Goal: Task Accomplishment & Management: Manage account settings

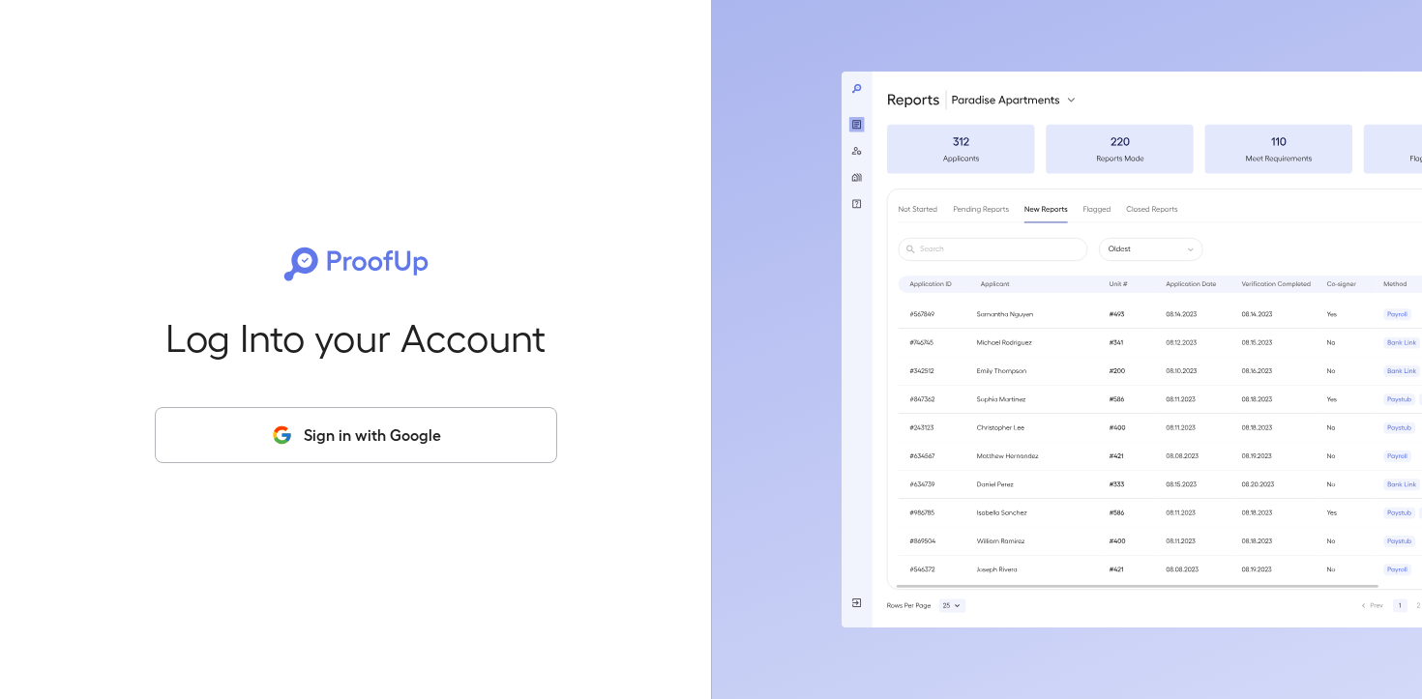
click at [342, 422] on button "Sign in with Google" at bounding box center [356, 435] width 402 height 56
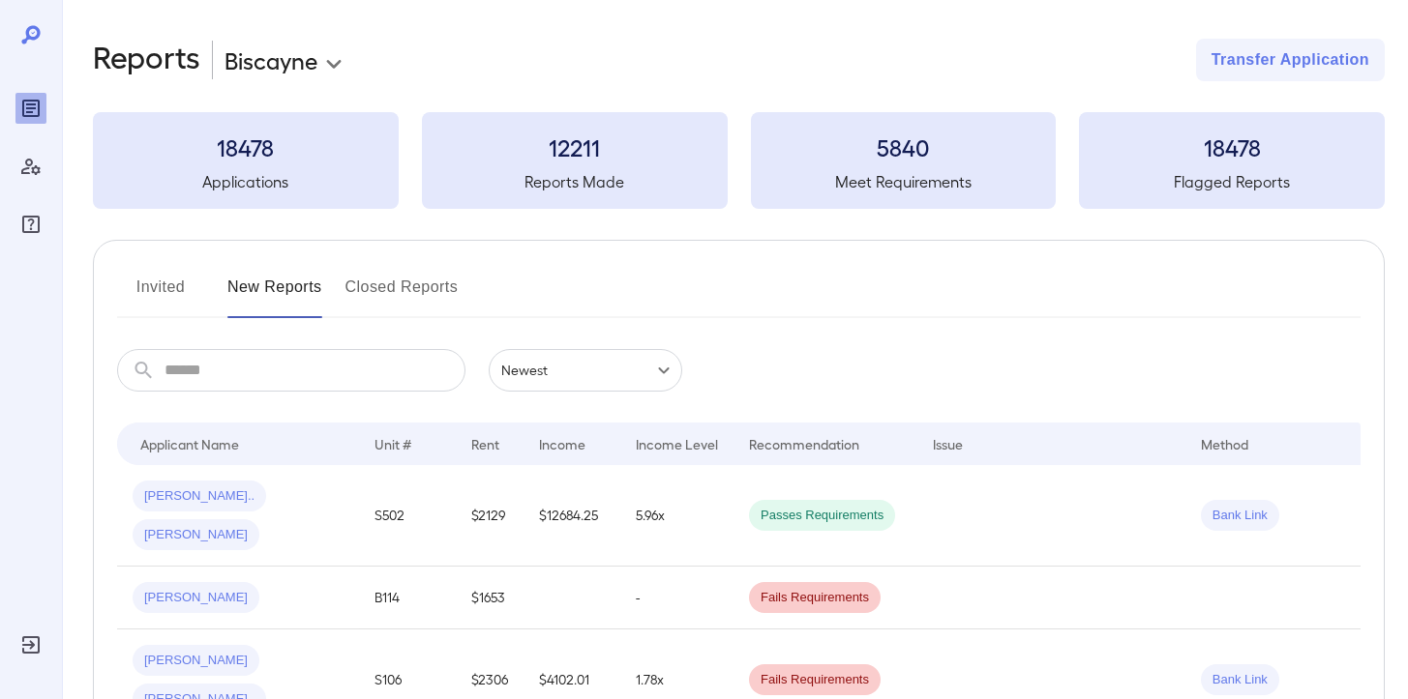
click at [149, 307] on button "Invited" at bounding box center [160, 295] width 87 height 46
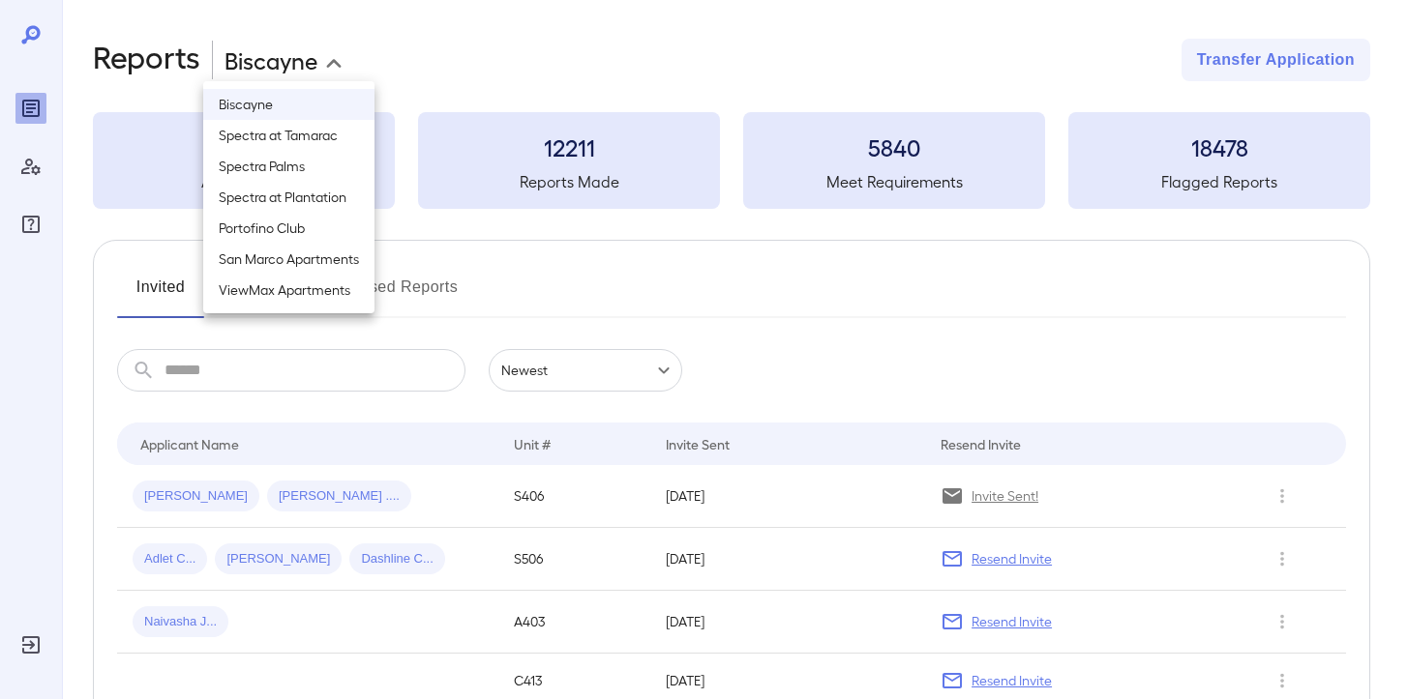
click at [325, 68] on body "**********" at bounding box center [704, 349] width 1408 height 699
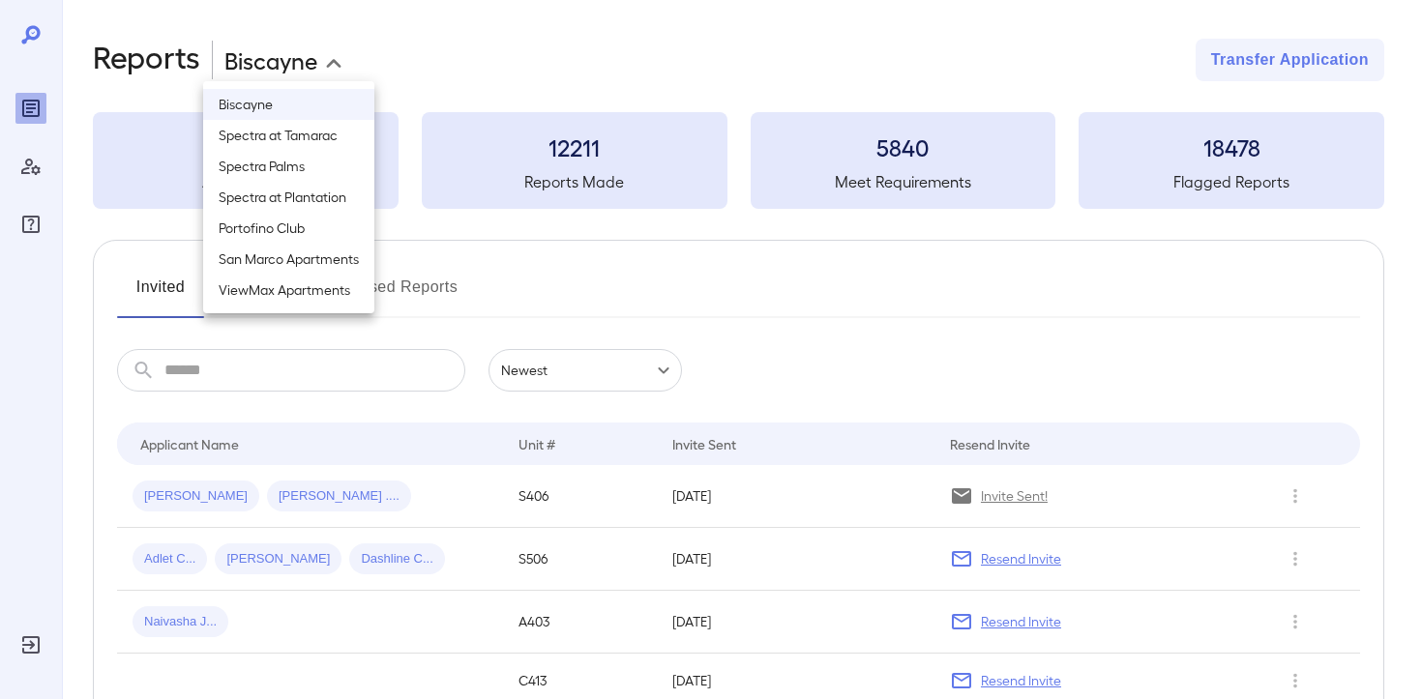
click at [302, 134] on li "Spectra at Tamarac" at bounding box center [288, 135] width 171 height 31
type input "**********"
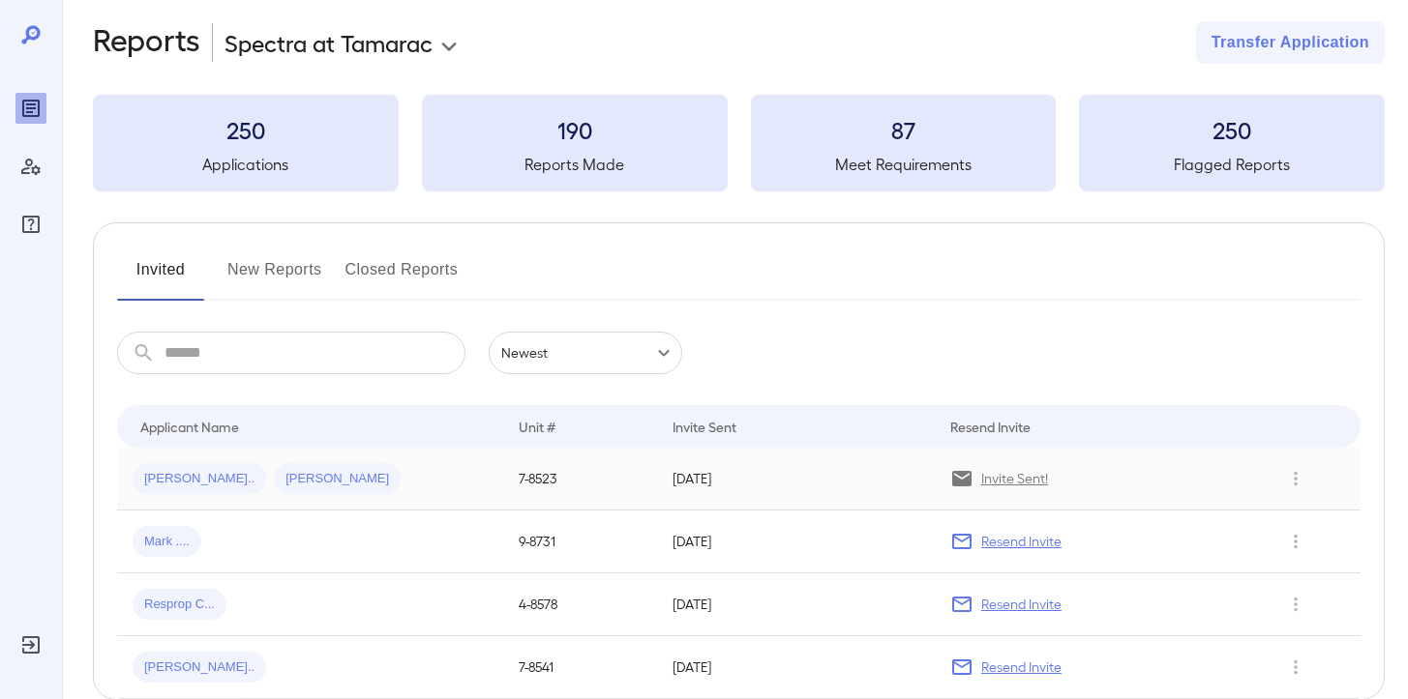
scroll to position [18, 0]
click at [1294, 480] on icon "Row Actions" at bounding box center [1295, 477] width 21 height 23
click at [1010, 475] on div at bounding box center [704, 349] width 1408 height 699
click at [166, 476] on span "[PERSON_NAME].." at bounding box center [200, 478] width 134 height 18
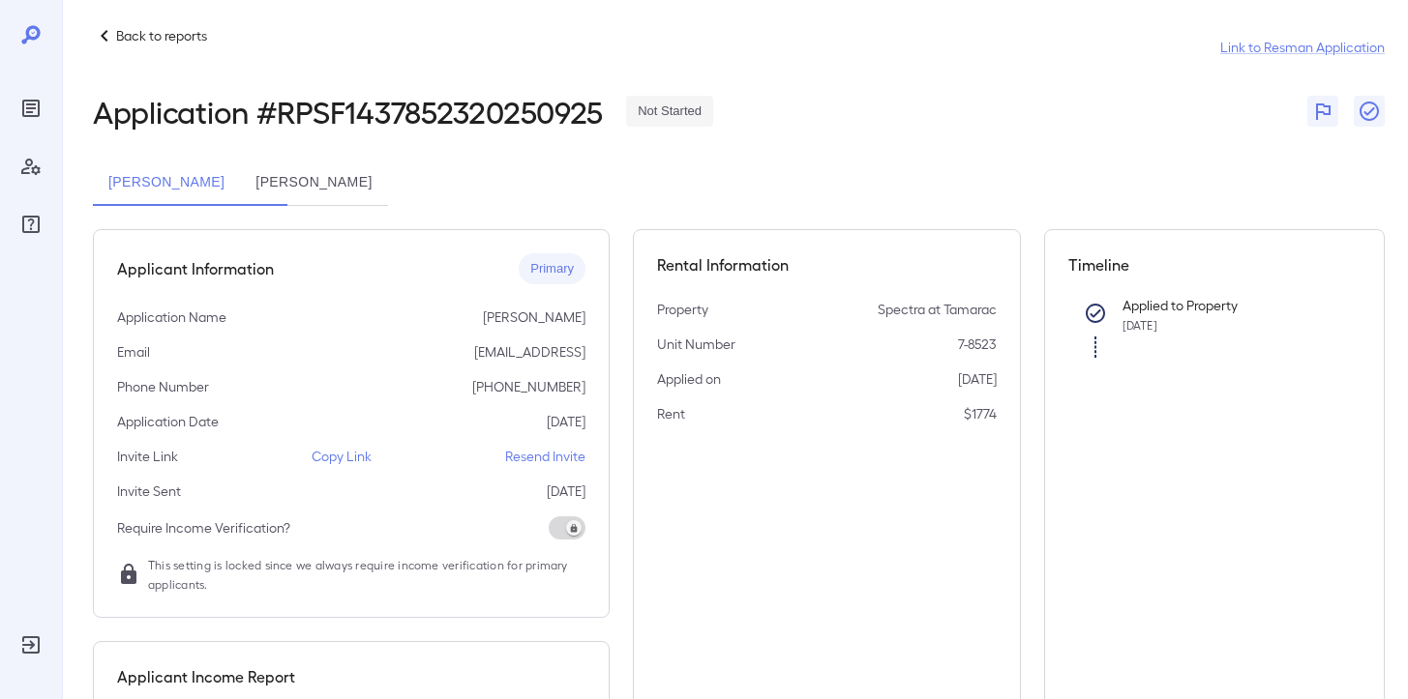
scroll to position [19, 0]
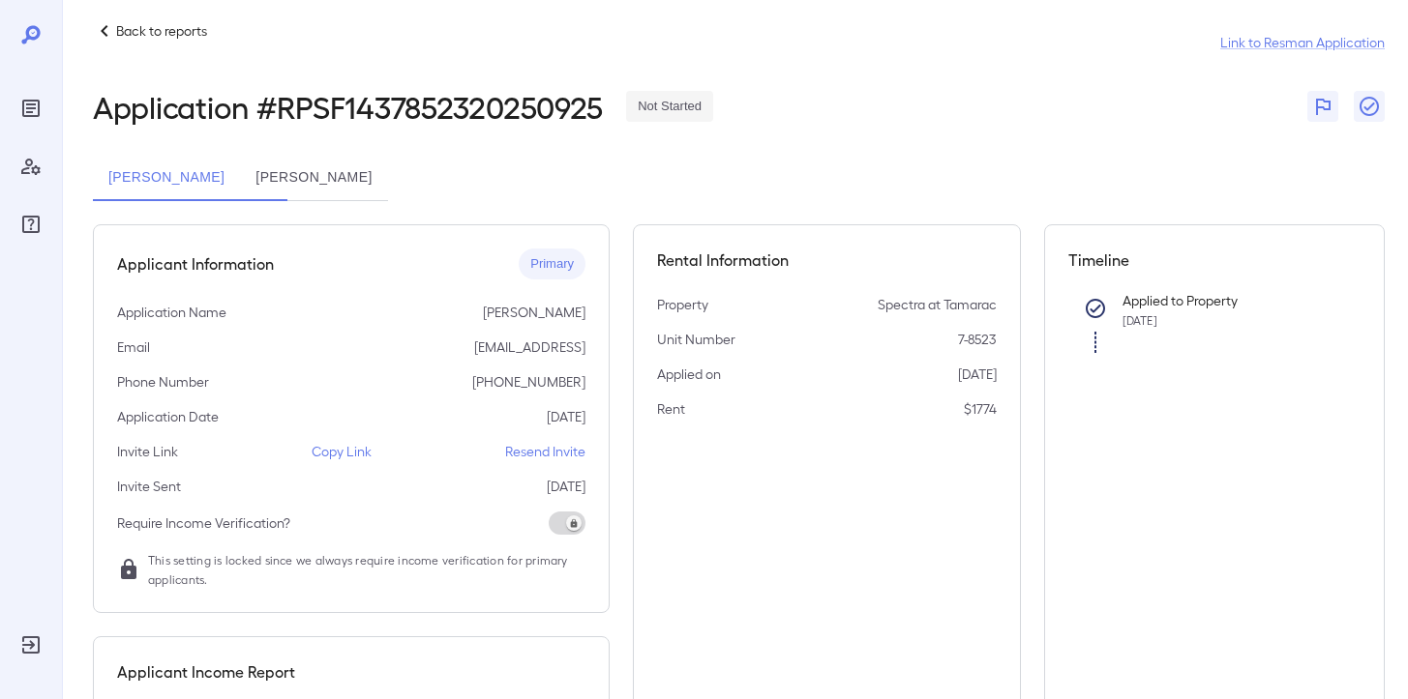
click at [578, 344] on p "[EMAIL_ADDRESS]" at bounding box center [529, 347] width 111 height 19
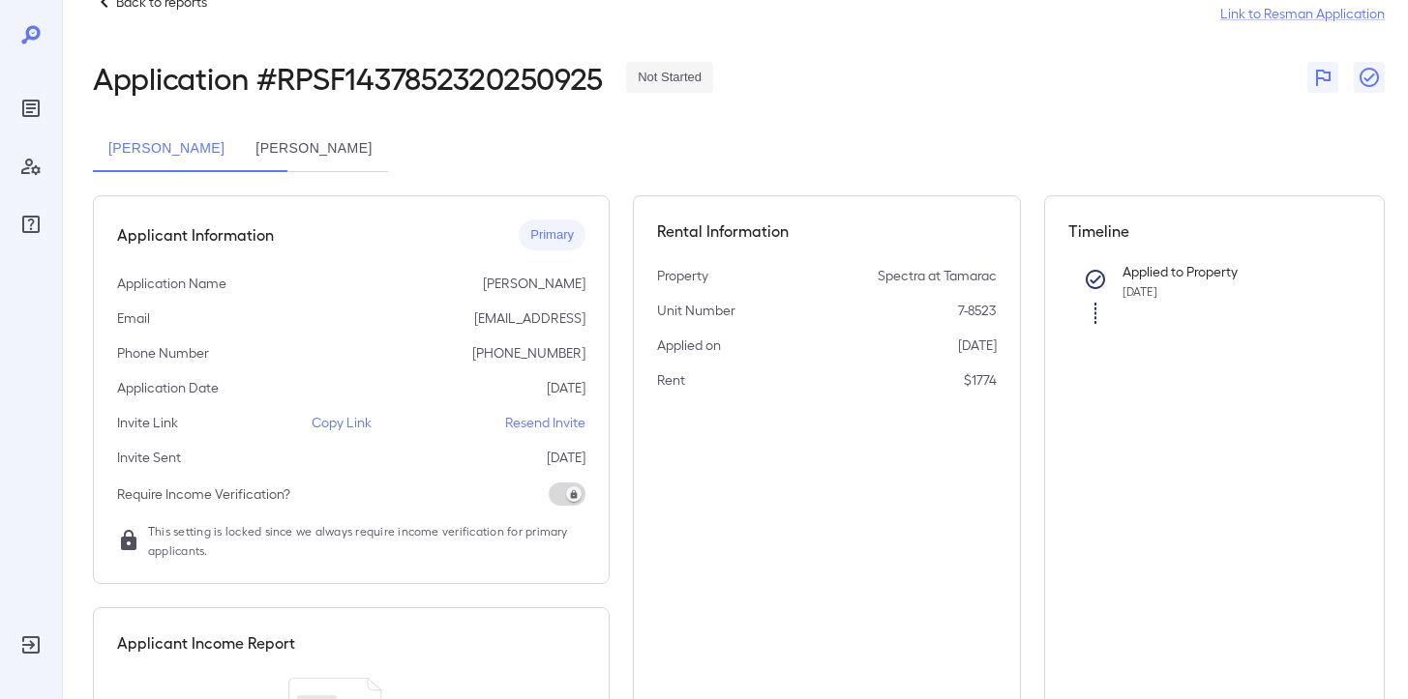
scroll to position [49, 0]
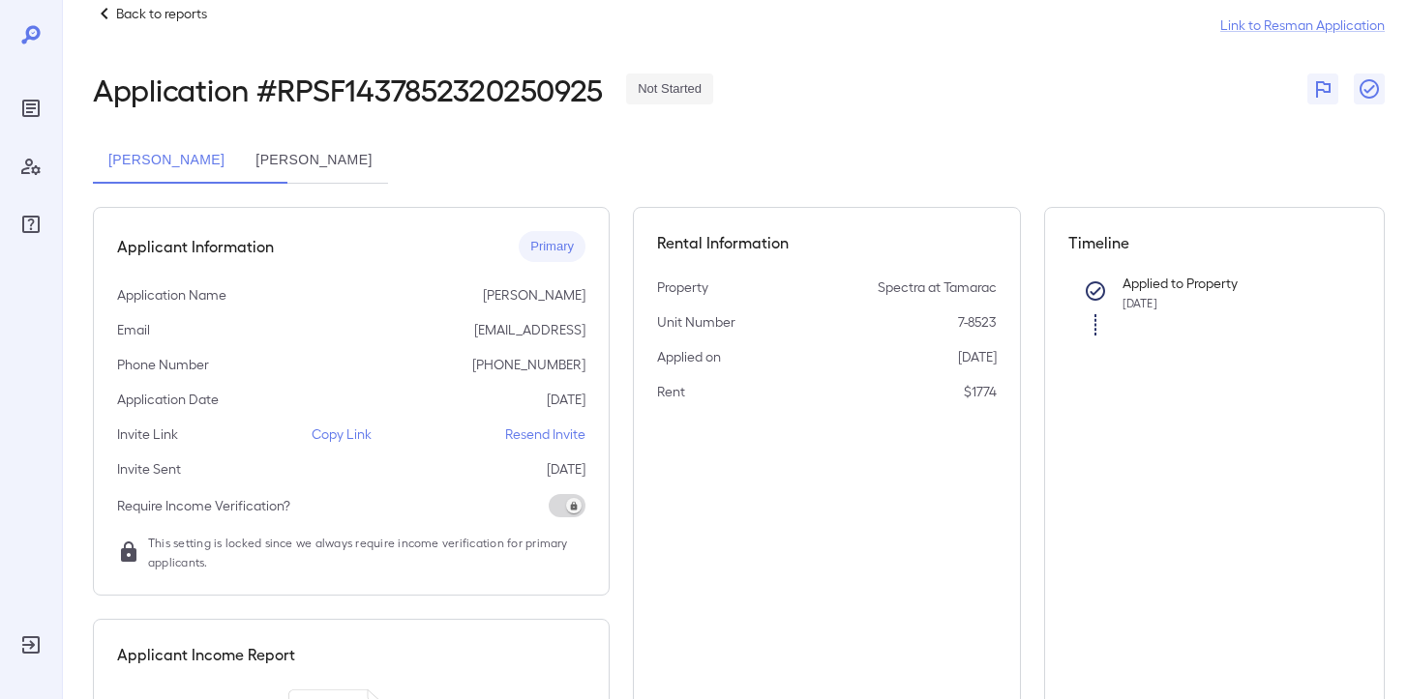
scroll to position [31, 0]
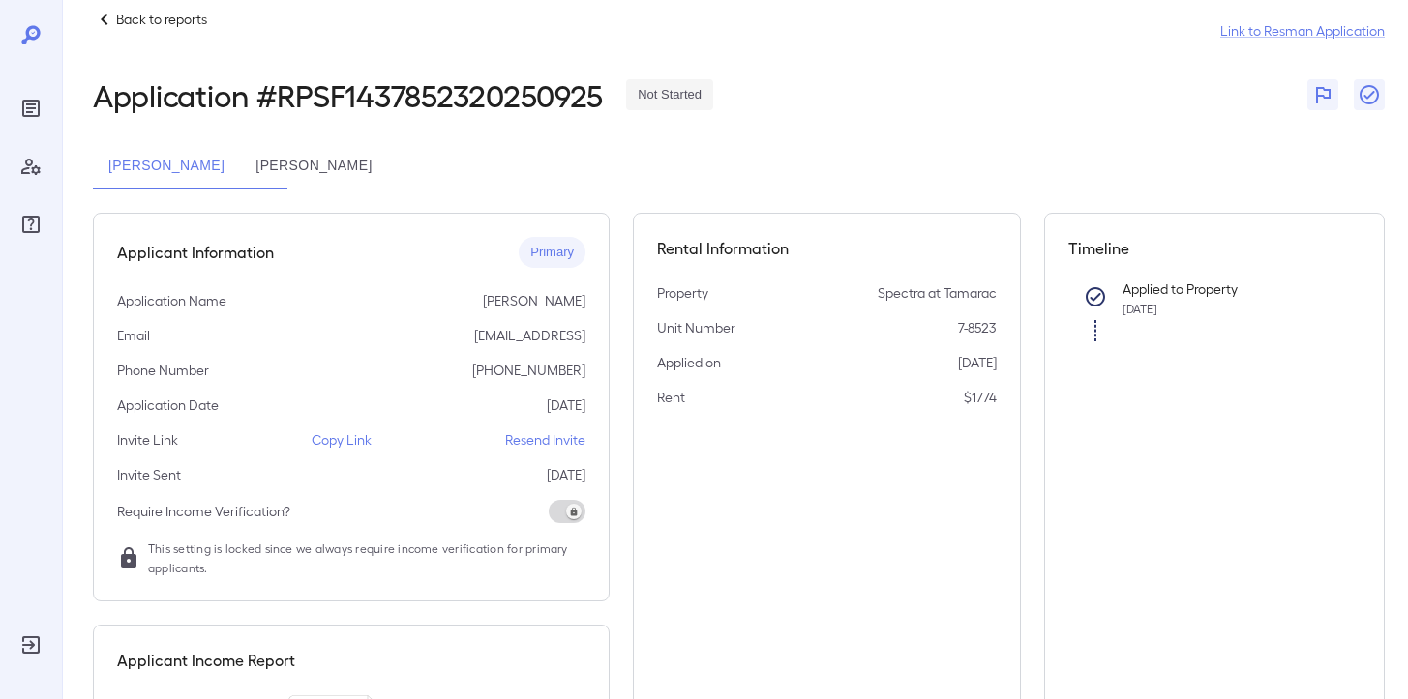
click at [550, 443] on p "Resend Invite" at bounding box center [545, 440] width 80 height 19
click at [523, 448] on p "Resend Invite" at bounding box center [545, 440] width 80 height 19
click at [539, 335] on p "[EMAIL_ADDRESS]" at bounding box center [529, 335] width 111 height 19
click at [547, 259] on span "Primary" at bounding box center [552, 253] width 67 height 18
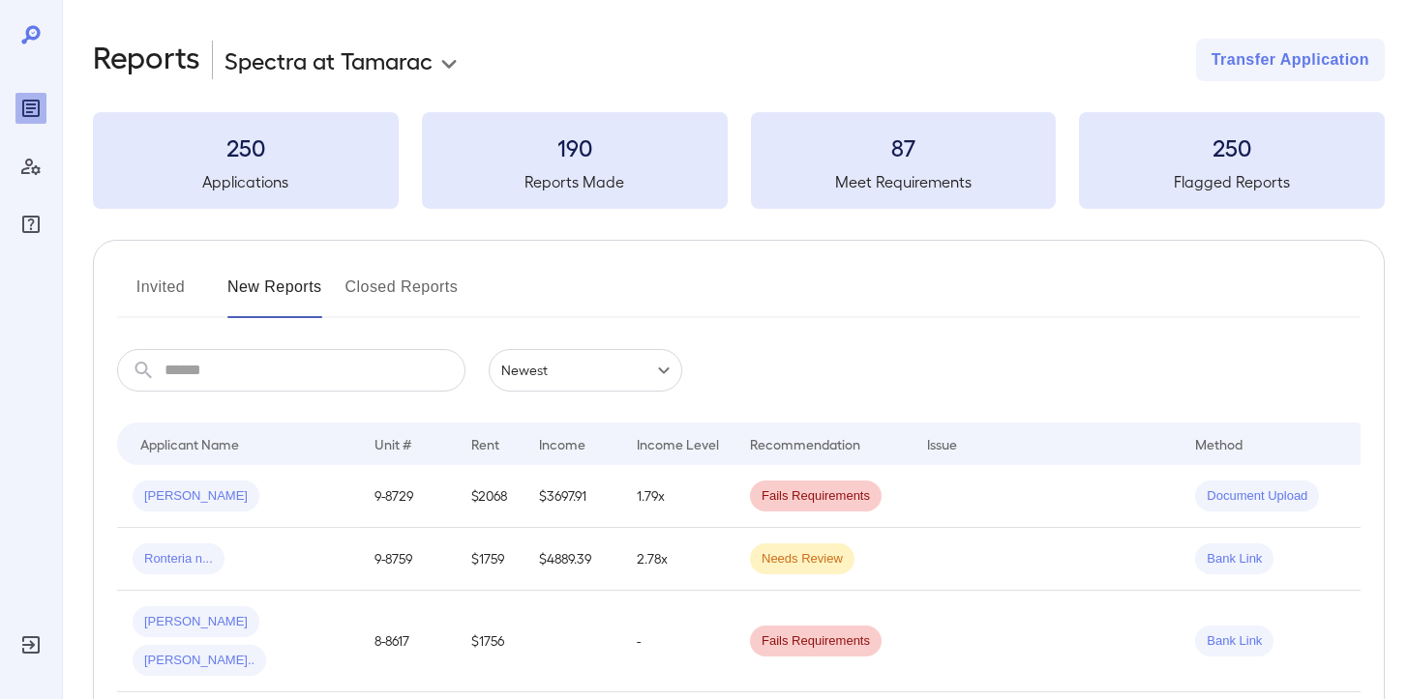
click at [170, 294] on button "Invited" at bounding box center [160, 295] width 87 height 46
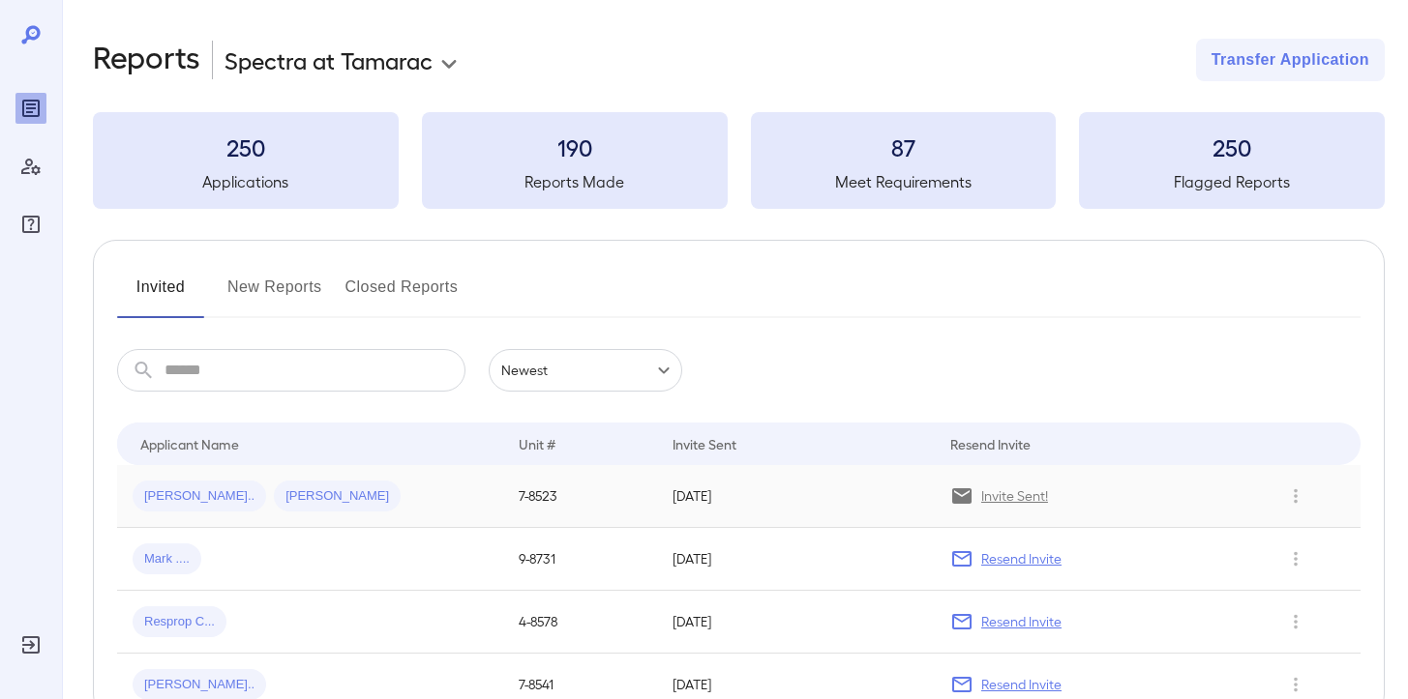
click at [179, 498] on span "[PERSON_NAME].." at bounding box center [200, 497] width 134 height 18
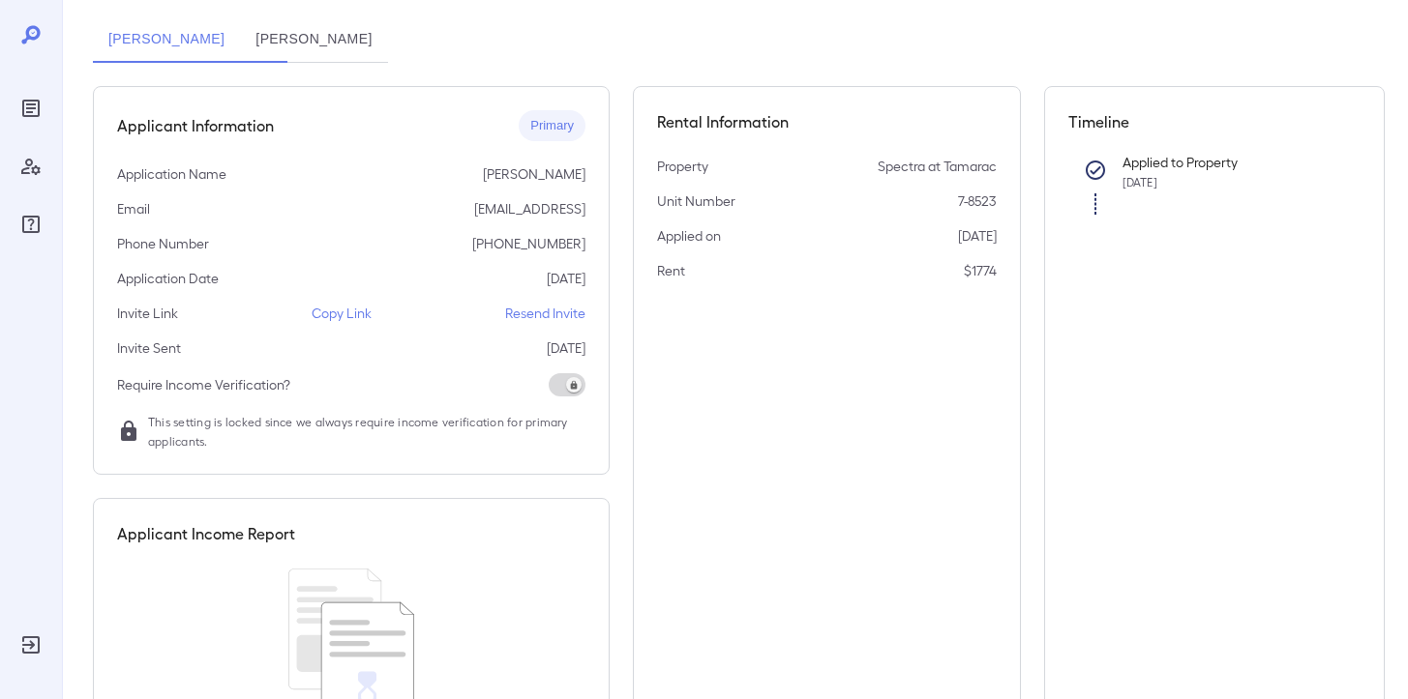
scroll to position [118, 0]
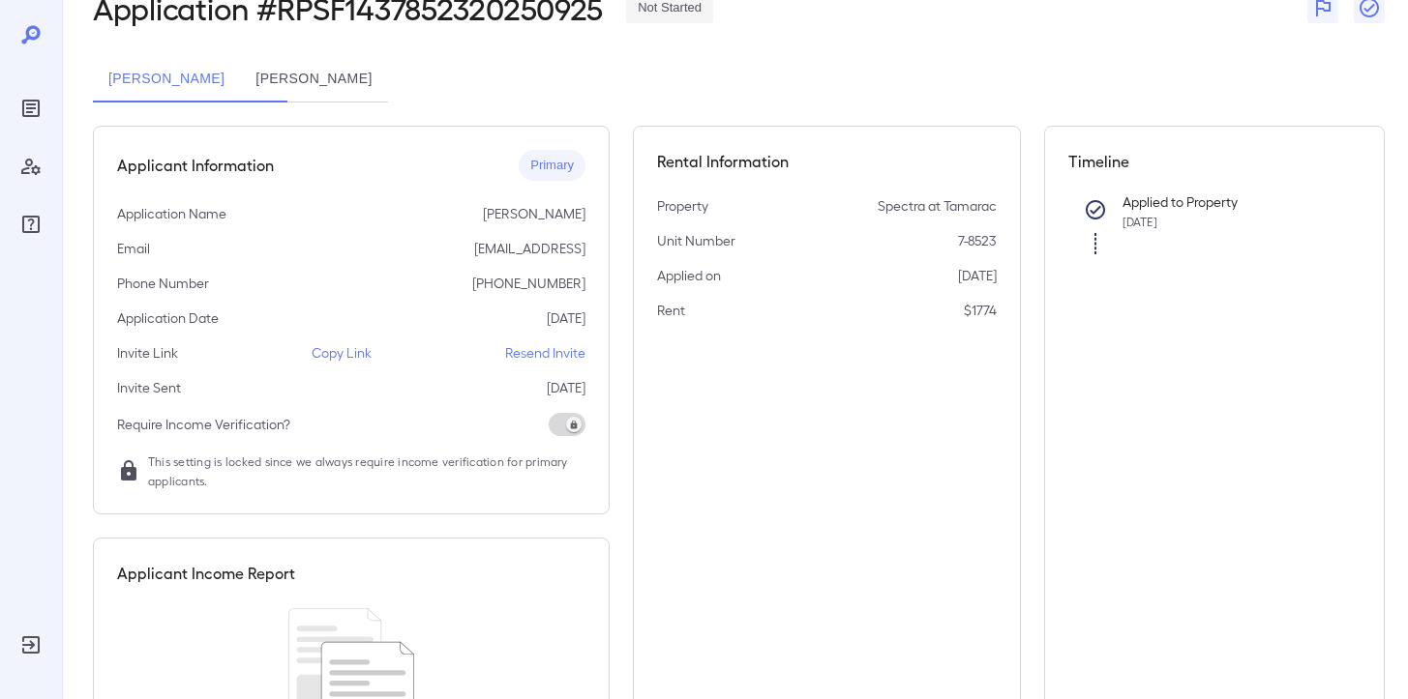
click at [566, 176] on div "Primary" at bounding box center [552, 165] width 67 height 31
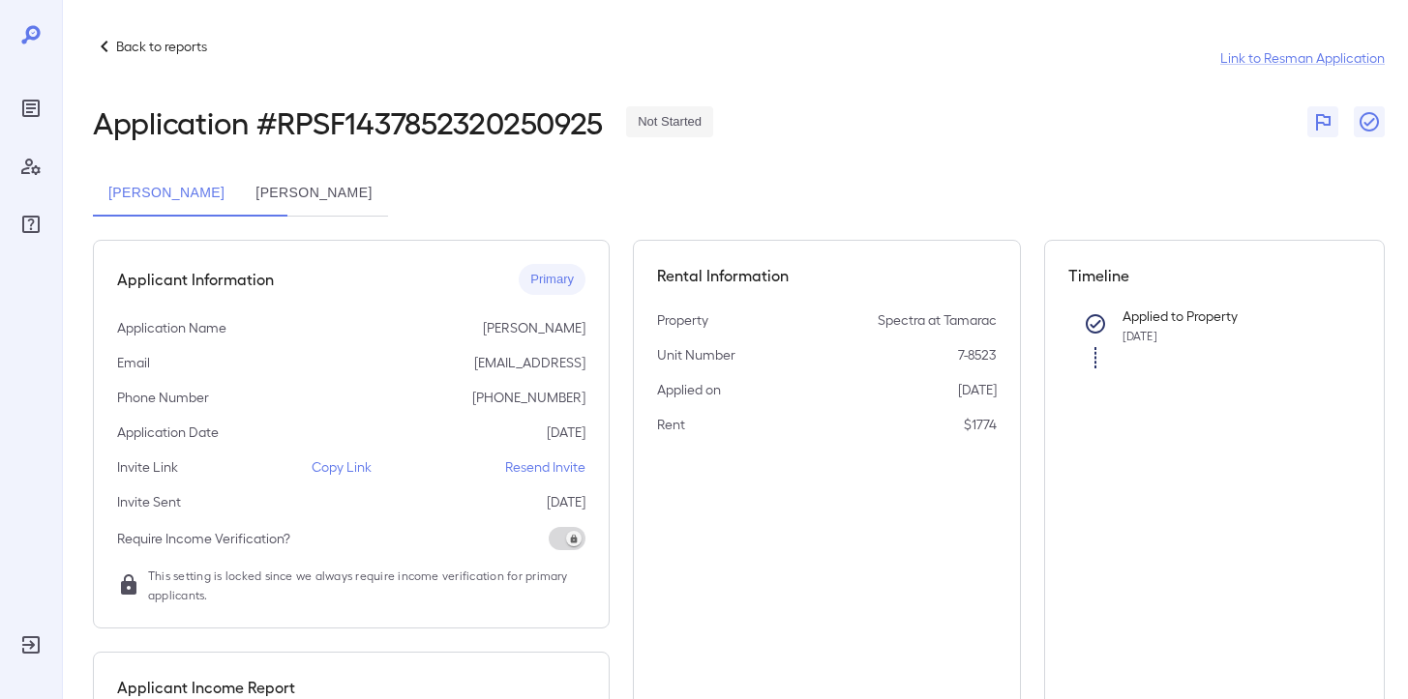
scroll to position [0, 0]
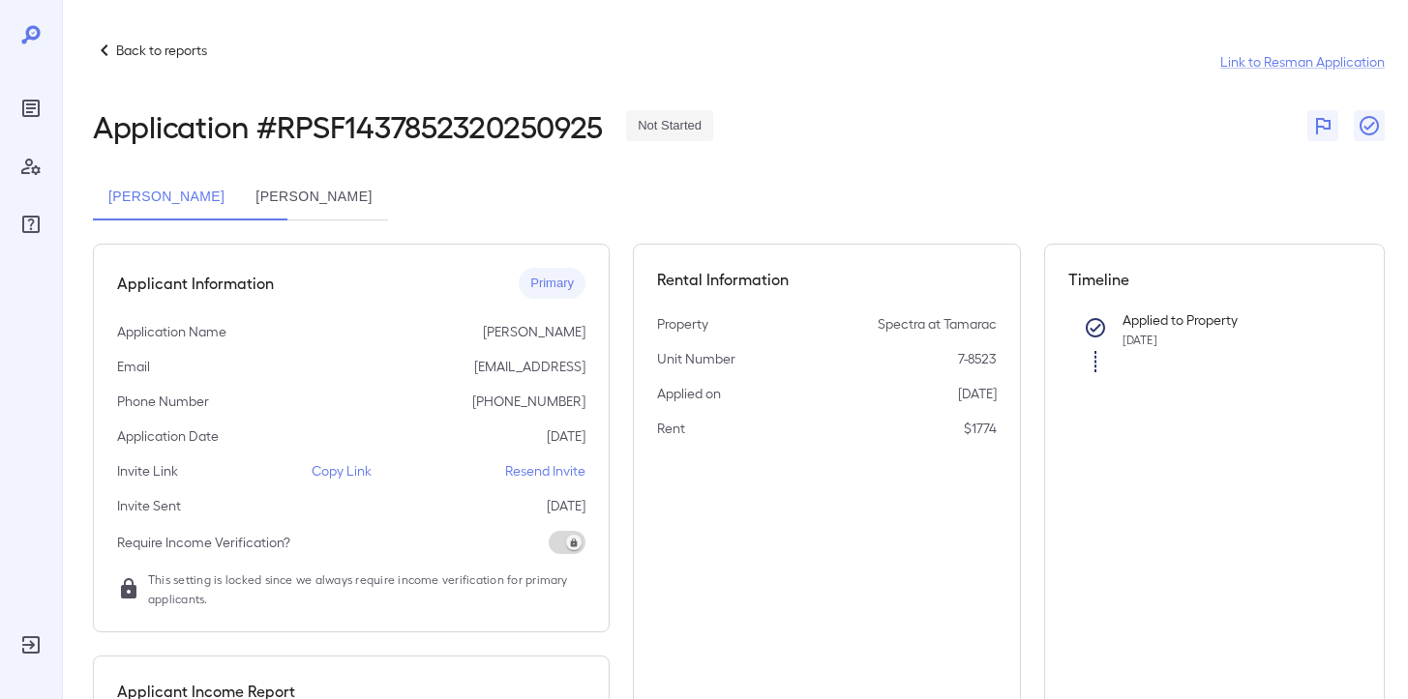
click at [240, 197] on button "[PERSON_NAME]" at bounding box center [166, 197] width 147 height 46
click at [347, 198] on button "[PERSON_NAME]" at bounding box center [313, 197] width 147 height 46
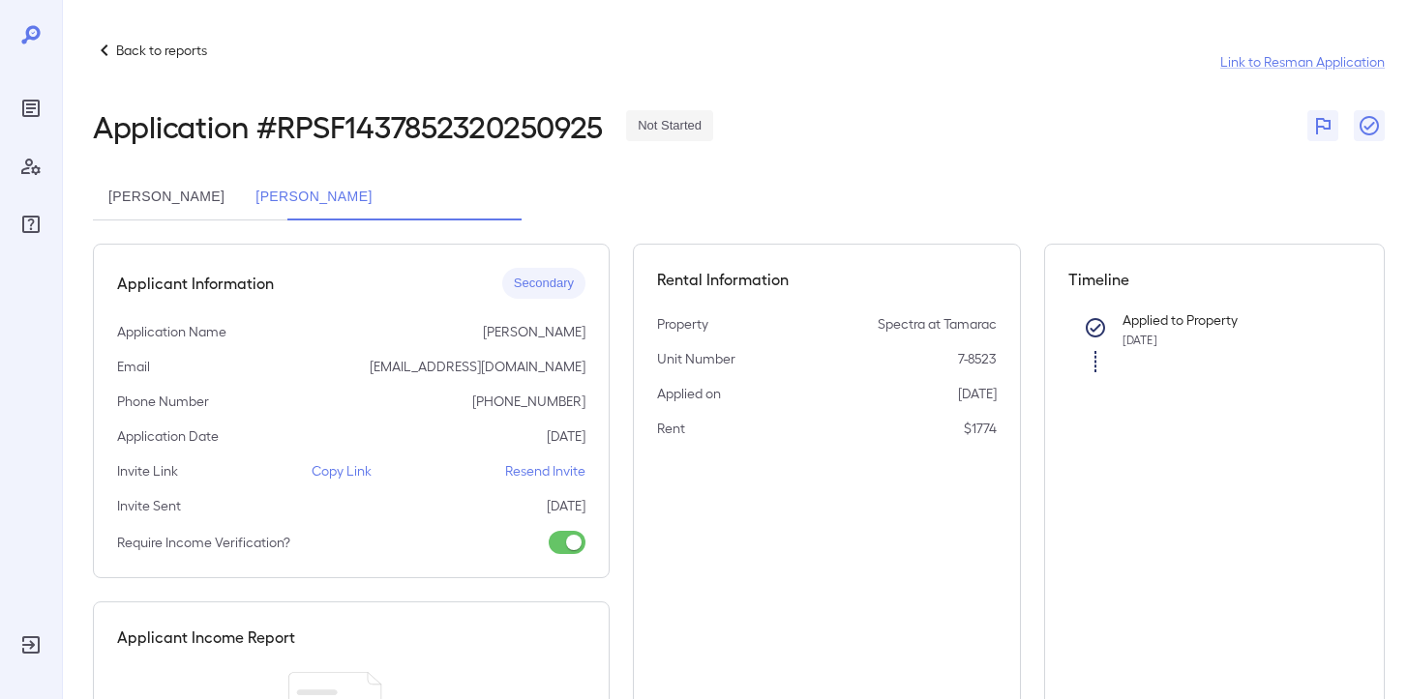
click at [558, 370] on p "yachtclub94@gmail.com" at bounding box center [478, 366] width 216 height 19
click at [240, 198] on button "[PERSON_NAME]" at bounding box center [166, 197] width 147 height 46
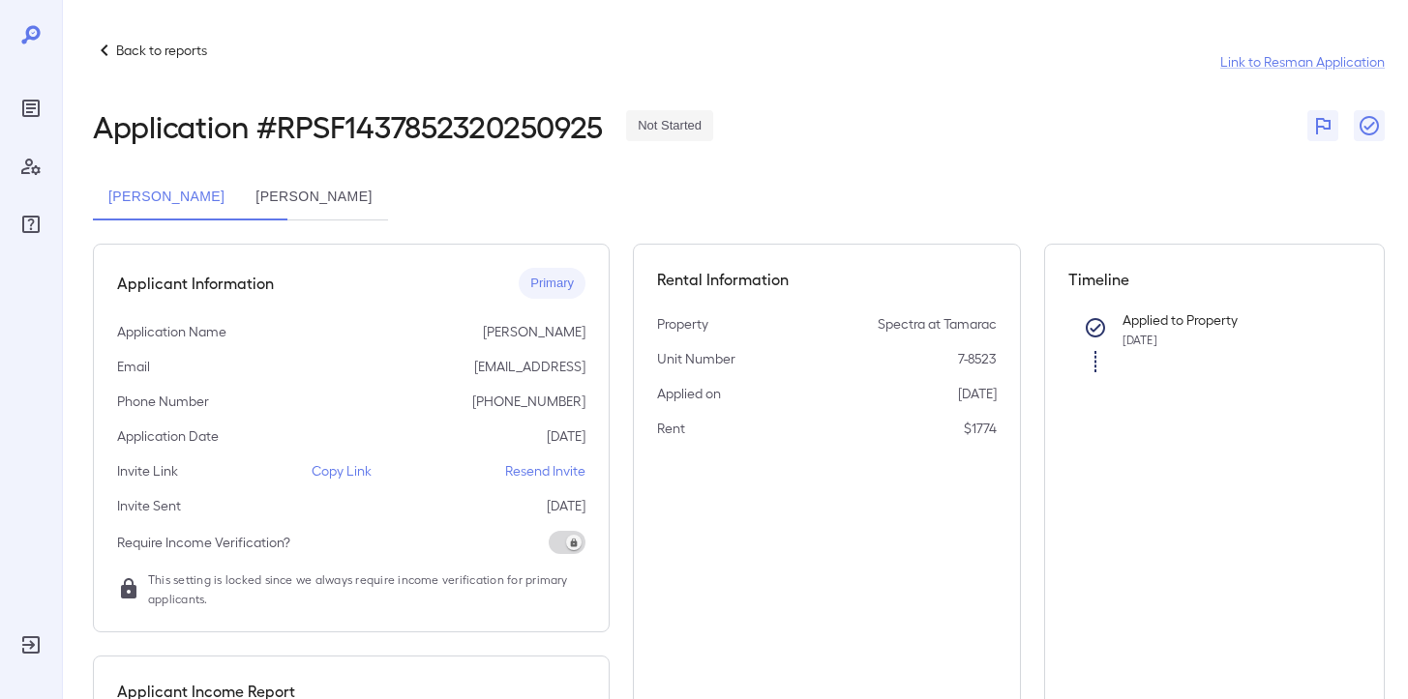
click at [155, 59] on p "Back to reports" at bounding box center [161, 50] width 91 height 19
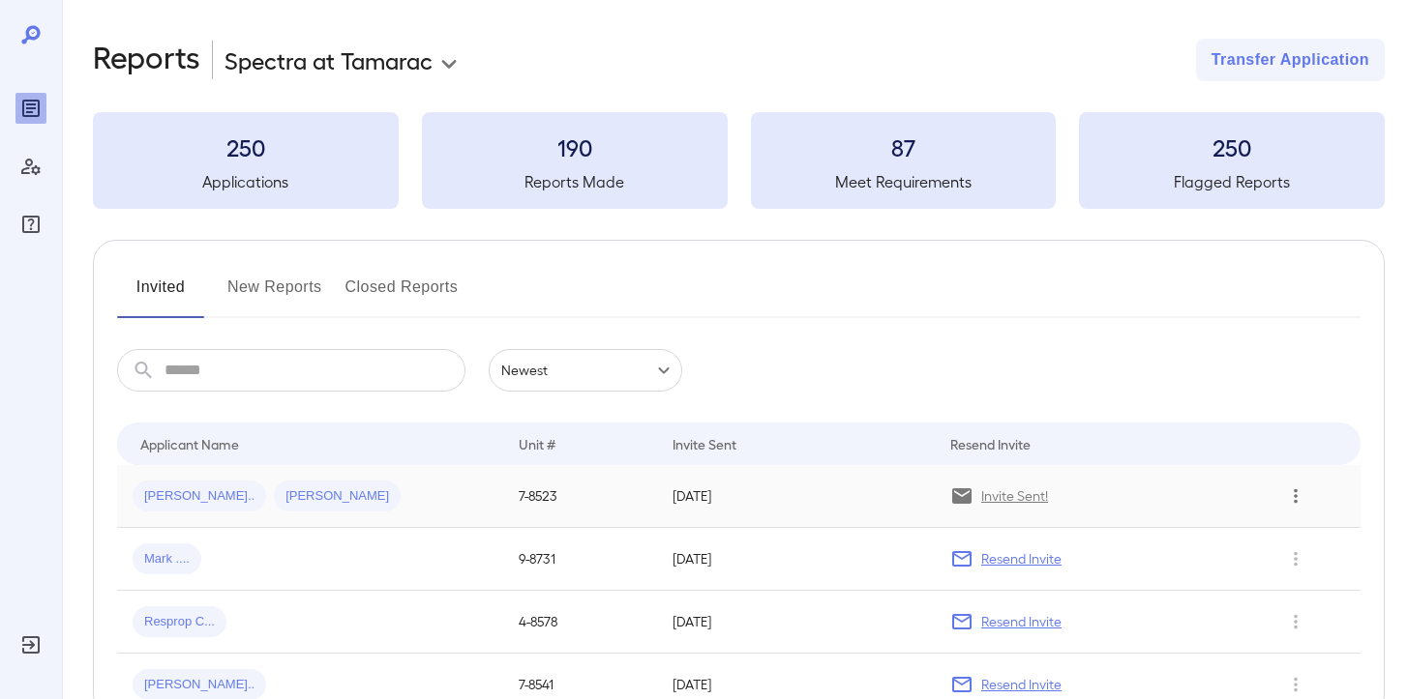
click at [1296, 499] on icon "Row Actions" at bounding box center [1295, 496] width 21 height 23
click at [1295, 530] on li "View Application" at bounding box center [1330, 535] width 153 height 31
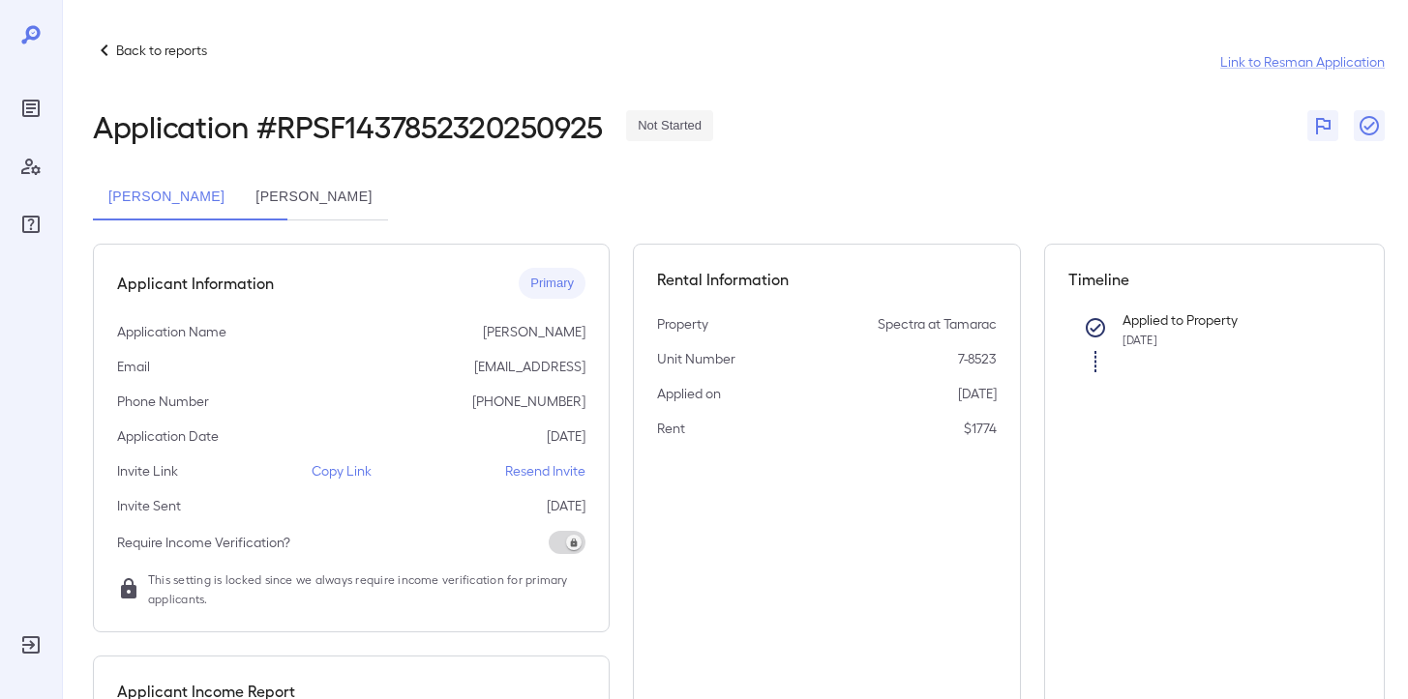
click at [544, 366] on p "[EMAIL_ADDRESS]" at bounding box center [529, 366] width 111 height 19
click at [233, 221] on div "Back to reports Link to Resman Application Application # RPSF1437852320250925 N…" at bounding box center [739, 497] width 1292 height 917
click at [560, 369] on p "[EMAIL_ADDRESS]" at bounding box center [529, 366] width 111 height 19
click at [181, 53] on p "Back to reports" at bounding box center [161, 50] width 91 height 19
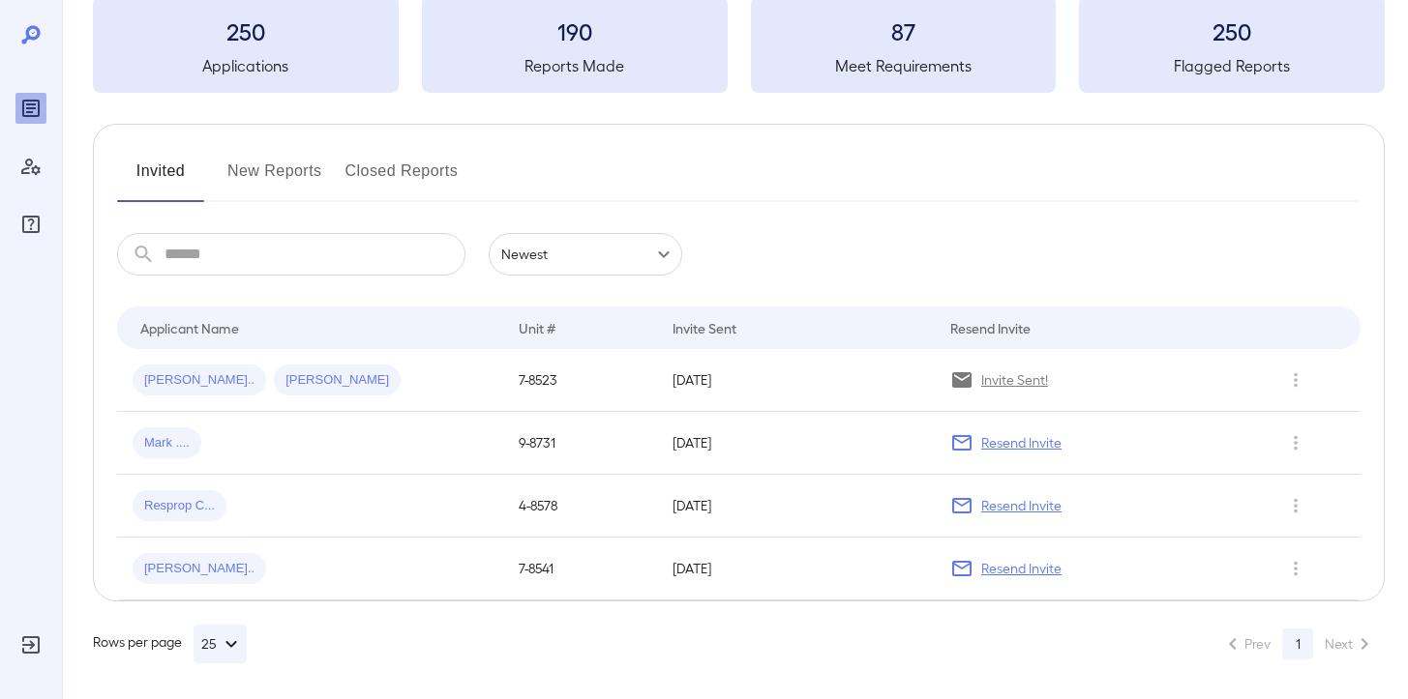
scroll to position [115, 0]
click at [248, 461] on td "Mark ...." at bounding box center [310, 444] width 386 height 63
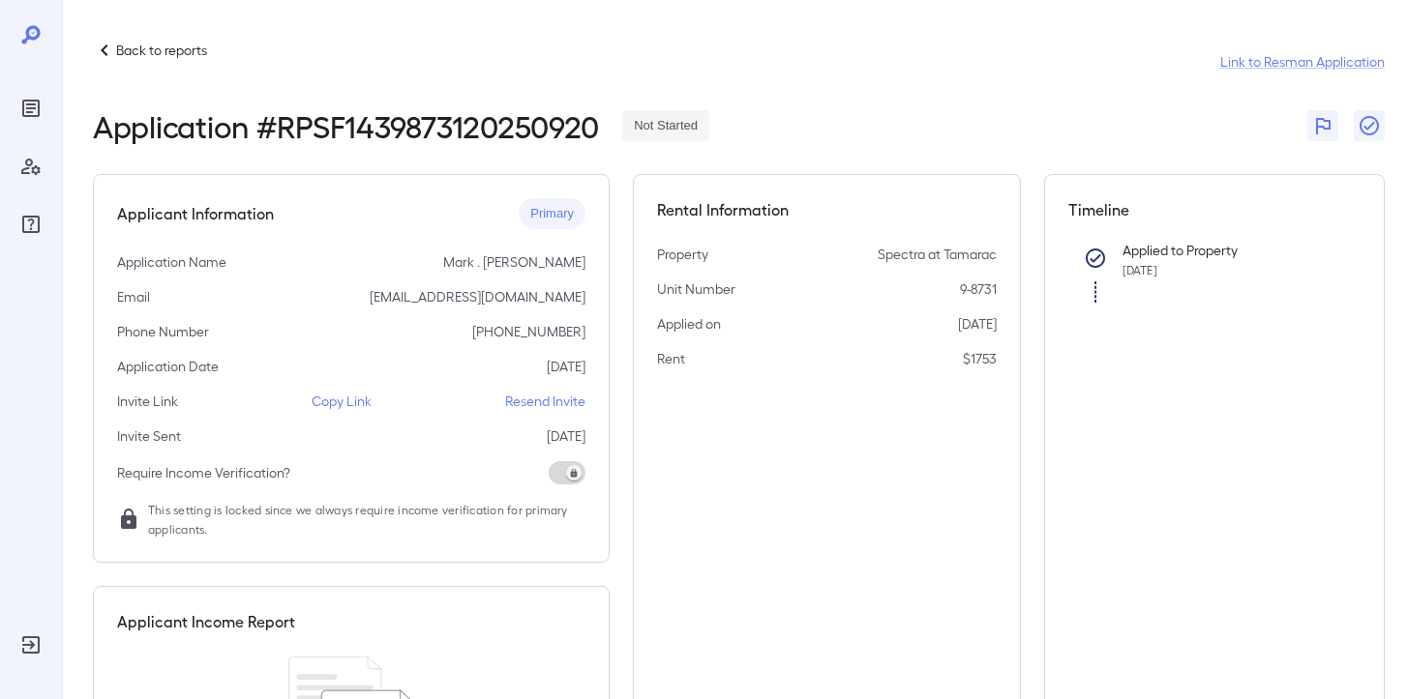
click at [135, 51] on p "Back to reports" at bounding box center [161, 50] width 91 height 19
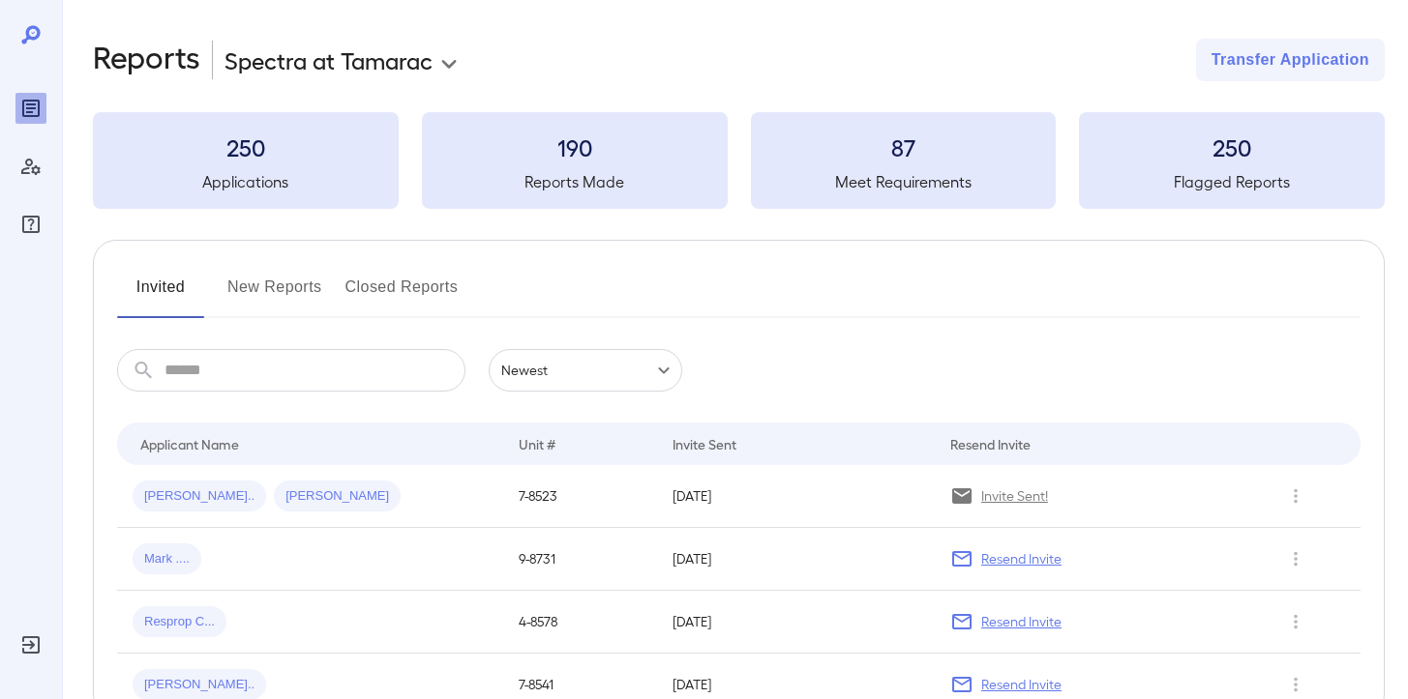
click at [248, 293] on button "New Reports" at bounding box center [274, 295] width 95 height 46
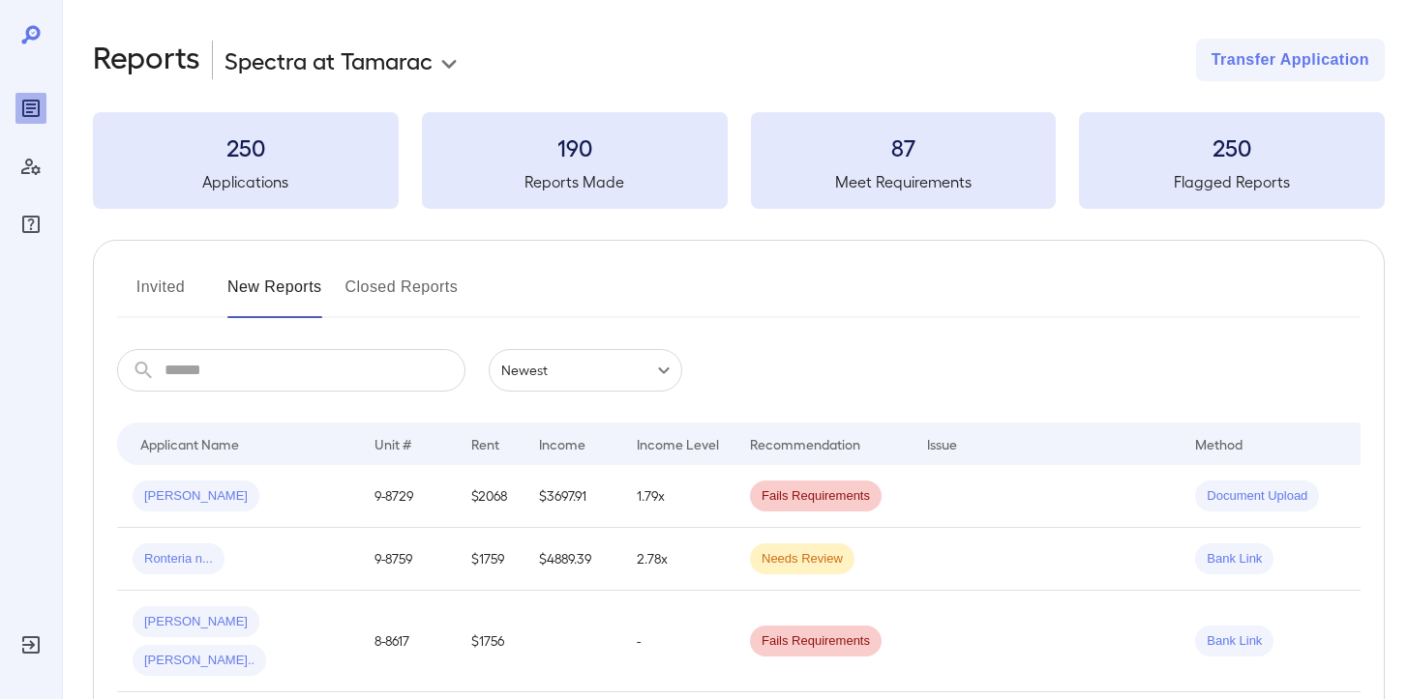
click at [160, 291] on button "Invited" at bounding box center [160, 295] width 87 height 46
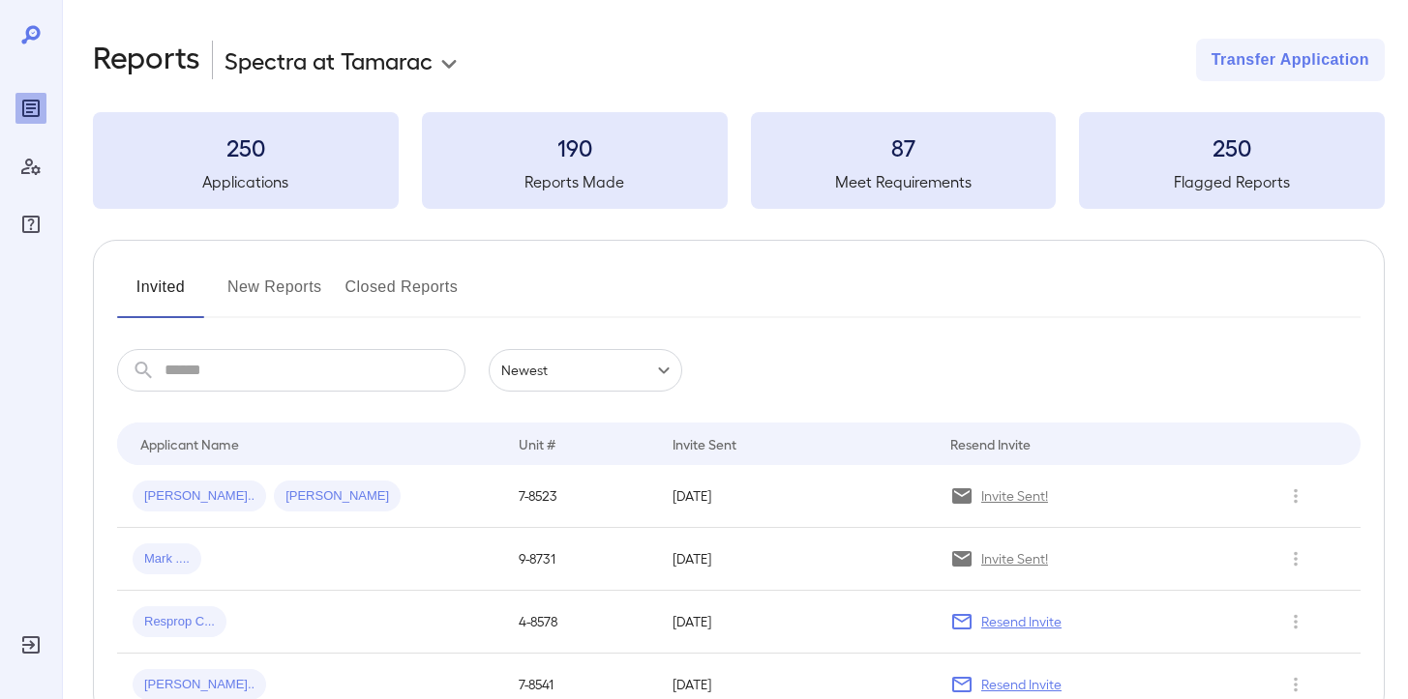
click at [300, 304] on button "New Reports" at bounding box center [274, 295] width 95 height 46
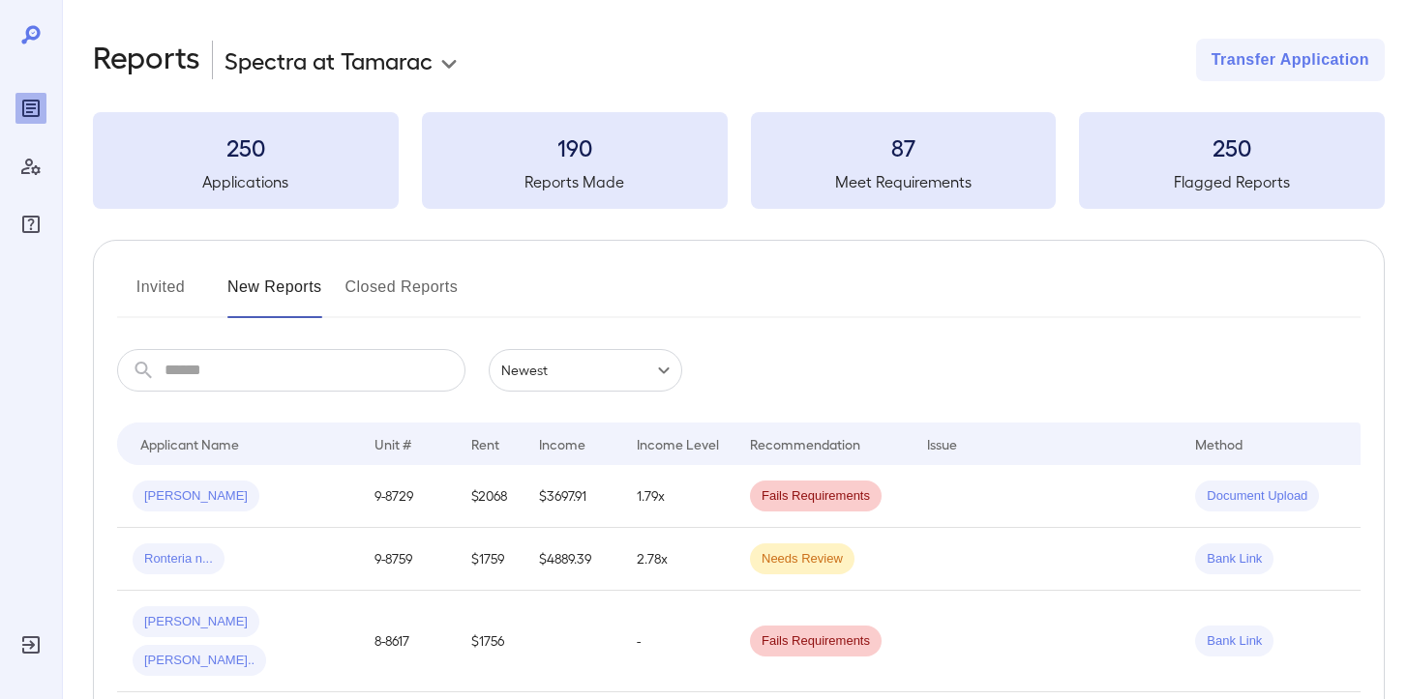
click at [163, 307] on button "Invited" at bounding box center [160, 295] width 87 height 46
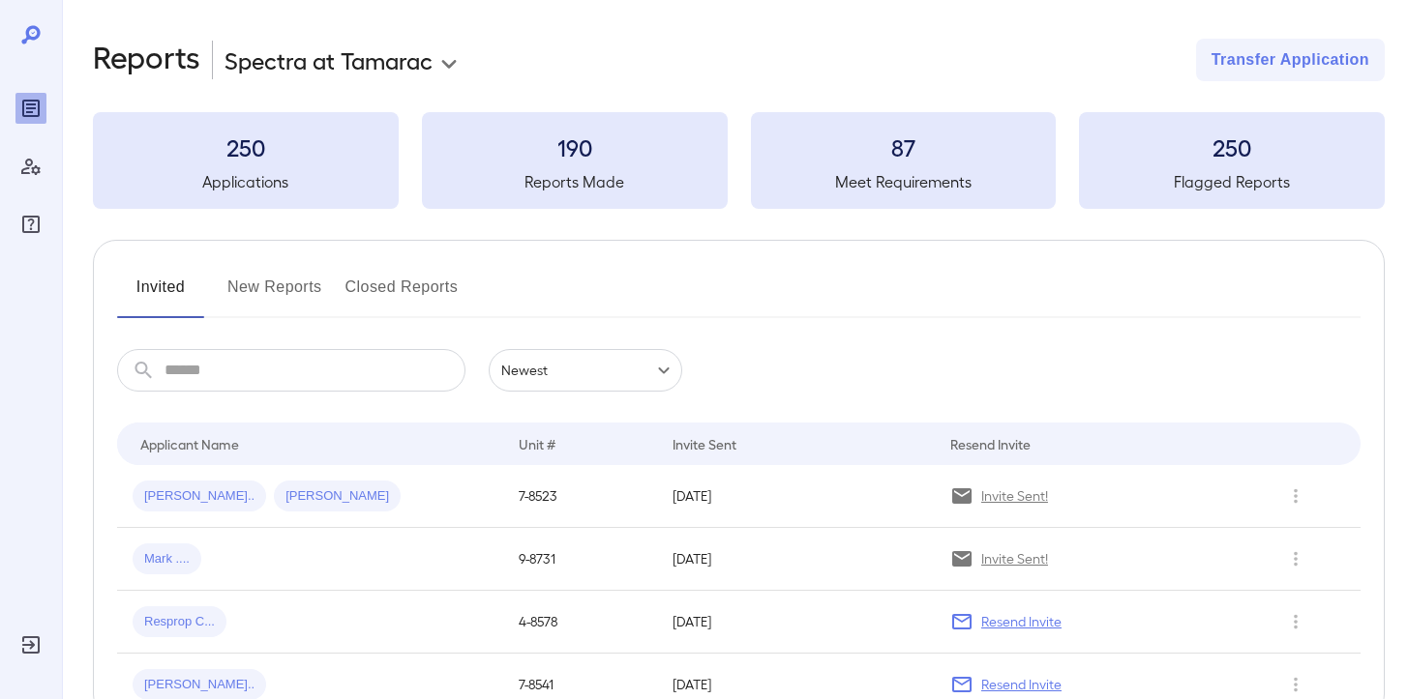
click at [270, 289] on button "New Reports" at bounding box center [274, 295] width 95 height 46
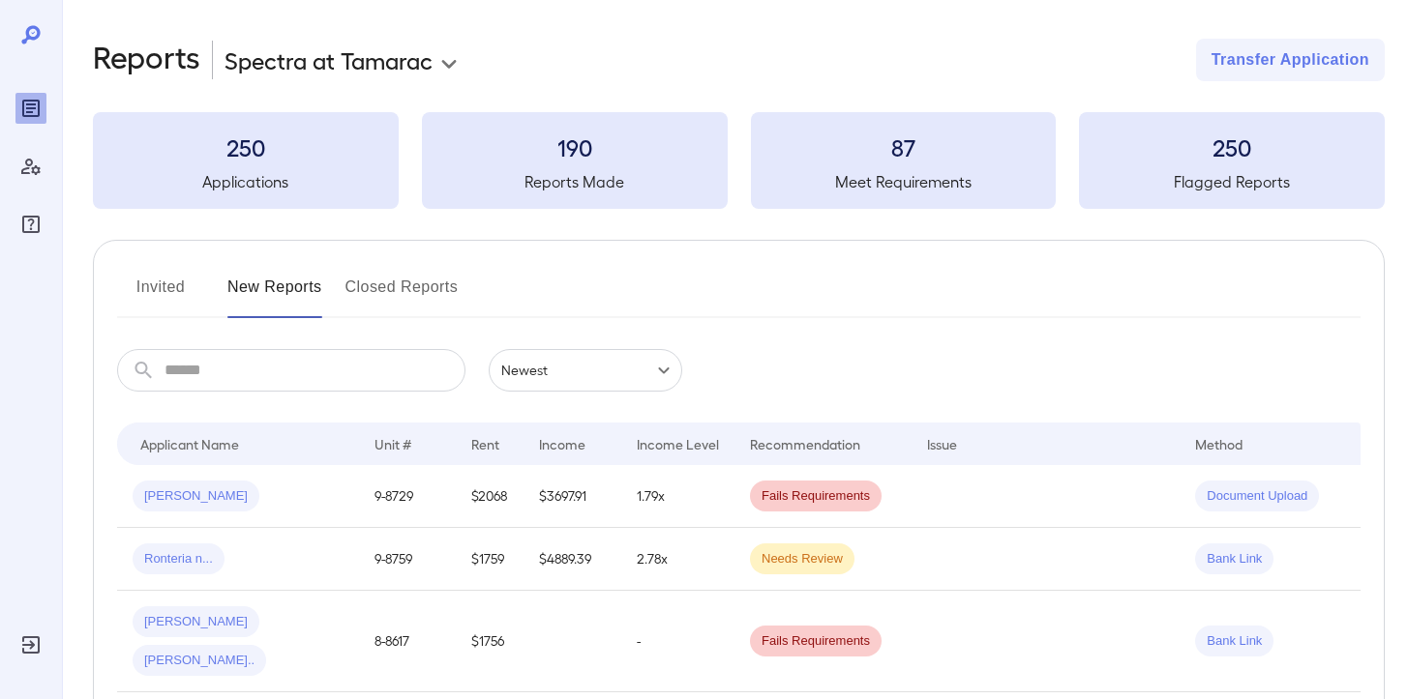
click at [157, 294] on button "Invited" at bounding box center [160, 295] width 87 height 46
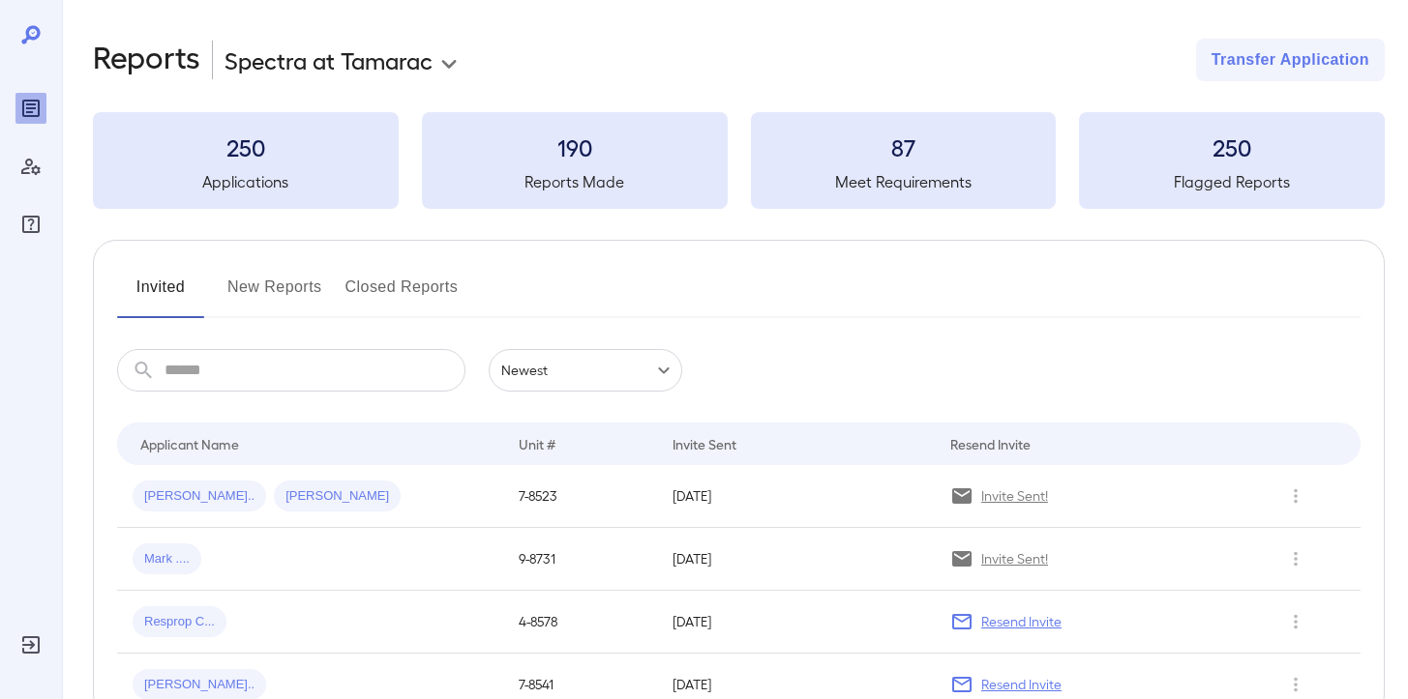
click at [266, 286] on button "New Reports" at bounding box center [274, 295] width 95 height 46
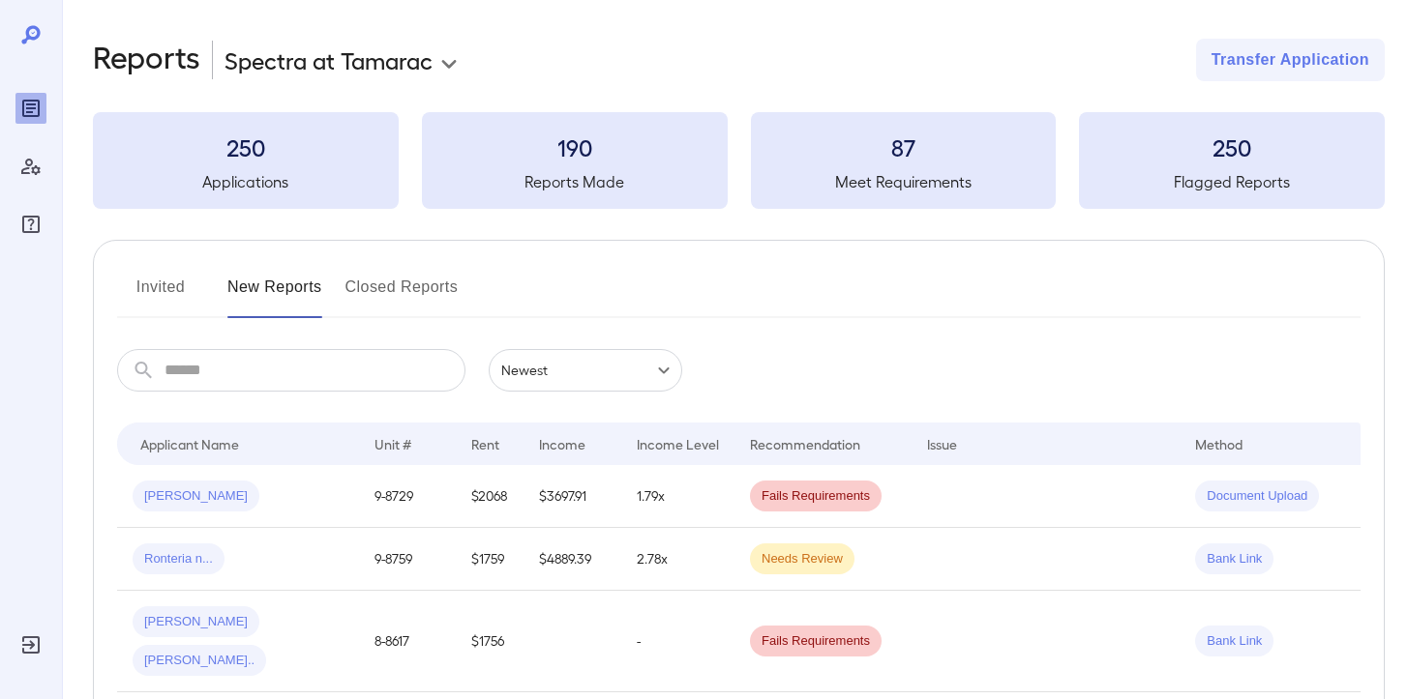
click at [187, 289] on button "Invited" at bounding box center [160, 295] width 87 height 46
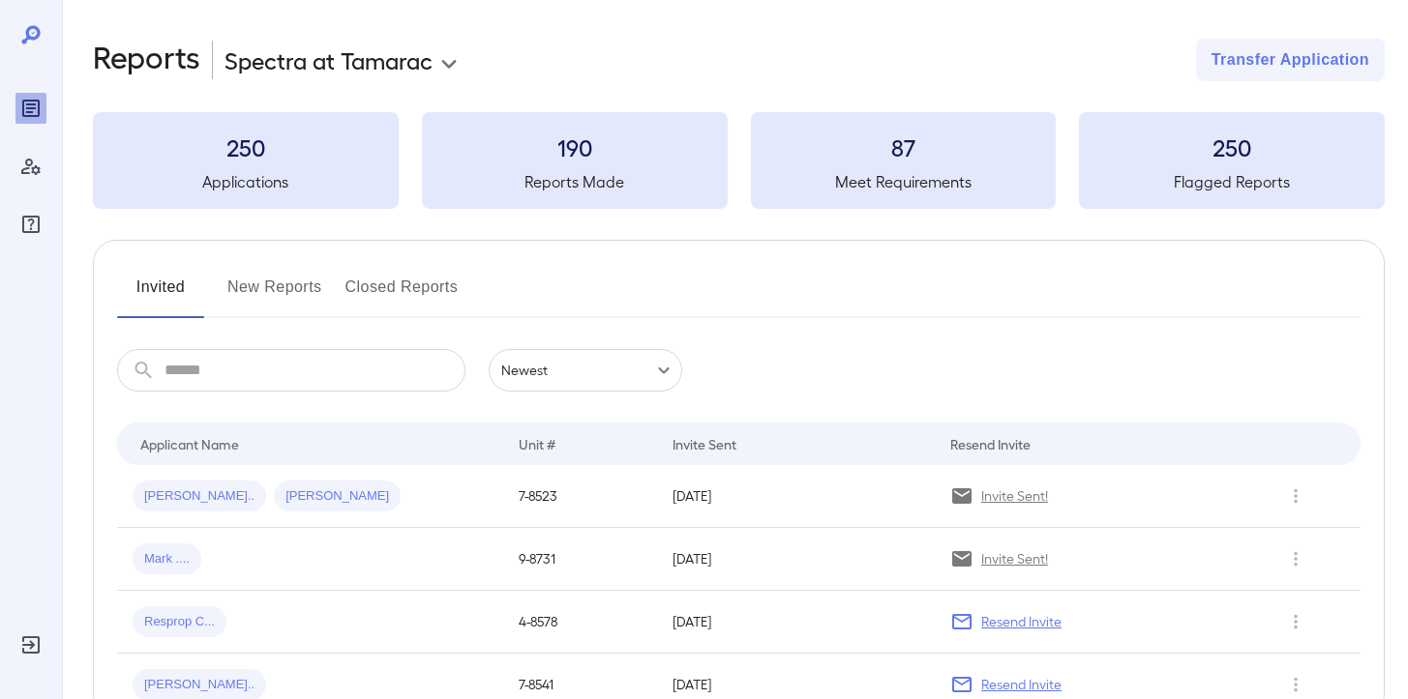
click at [284, 290] on button "New Reports" at bounding box center [274, 295] width 95 height 46
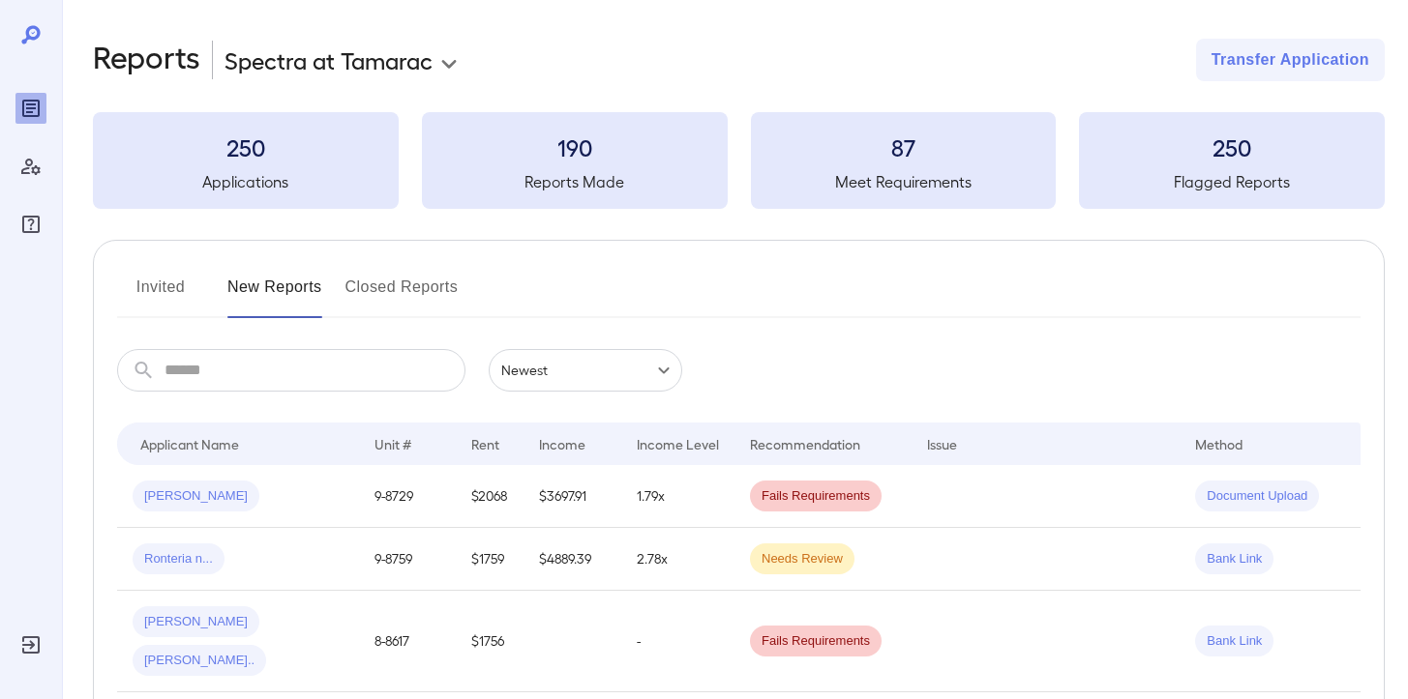
click at [176, 309] on button "Invited" at bounding box center [160, 295] width 87 height 46
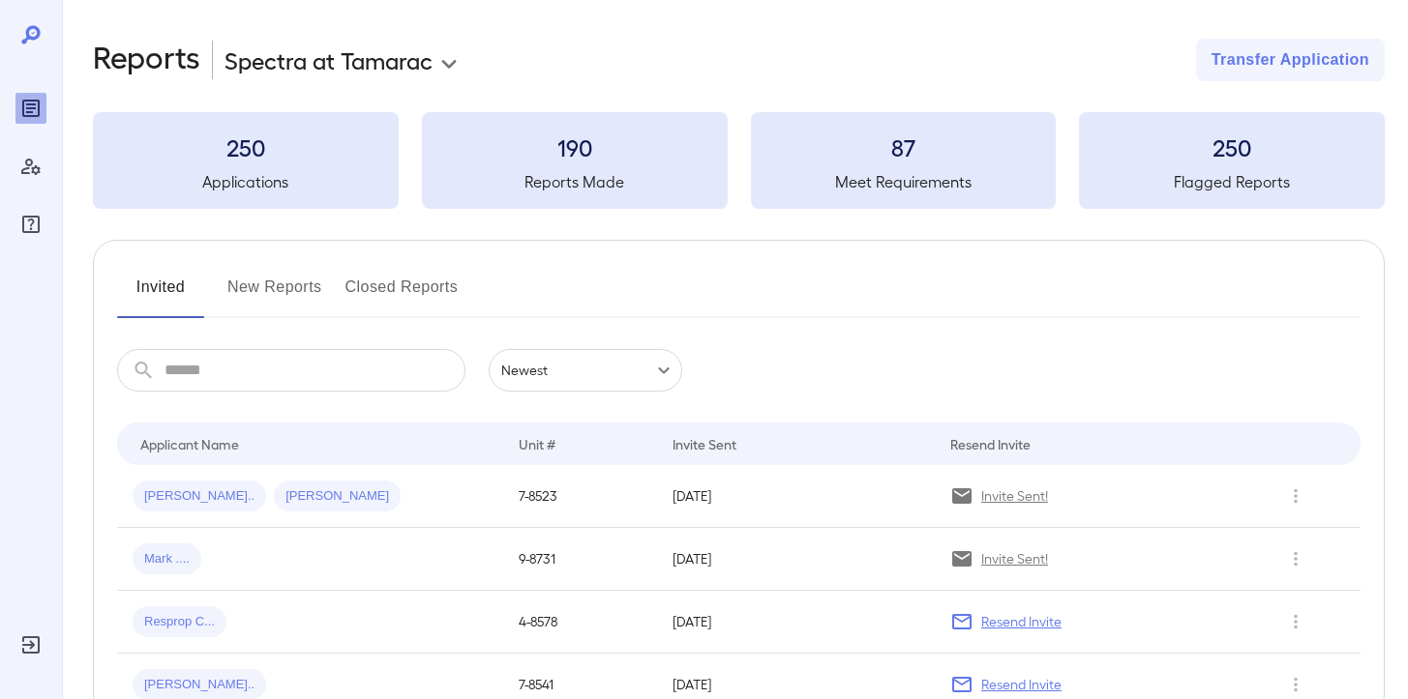
click at [290, 304] on button "New Reports" at bounding box center [274, 295] width 95 height 46
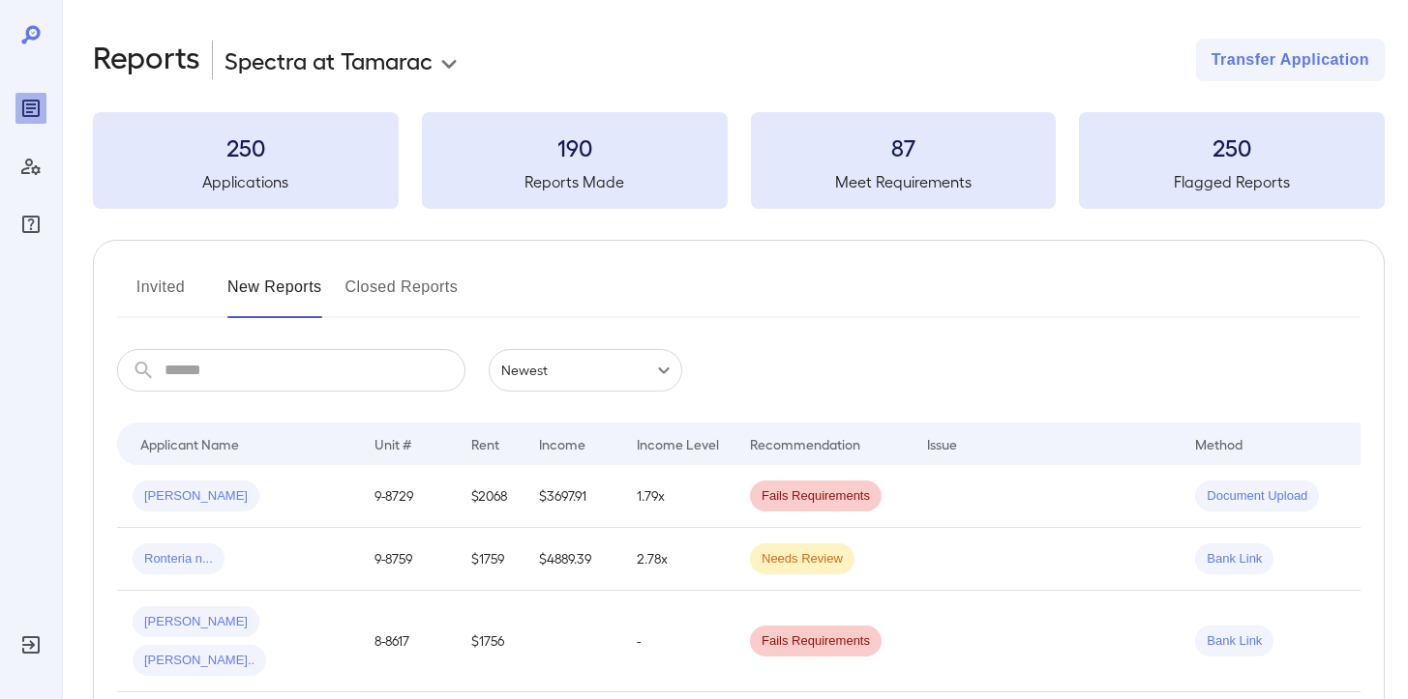
click at [157, 290] on button "Invited" at bounding box center [160, 295] width 87 height 46
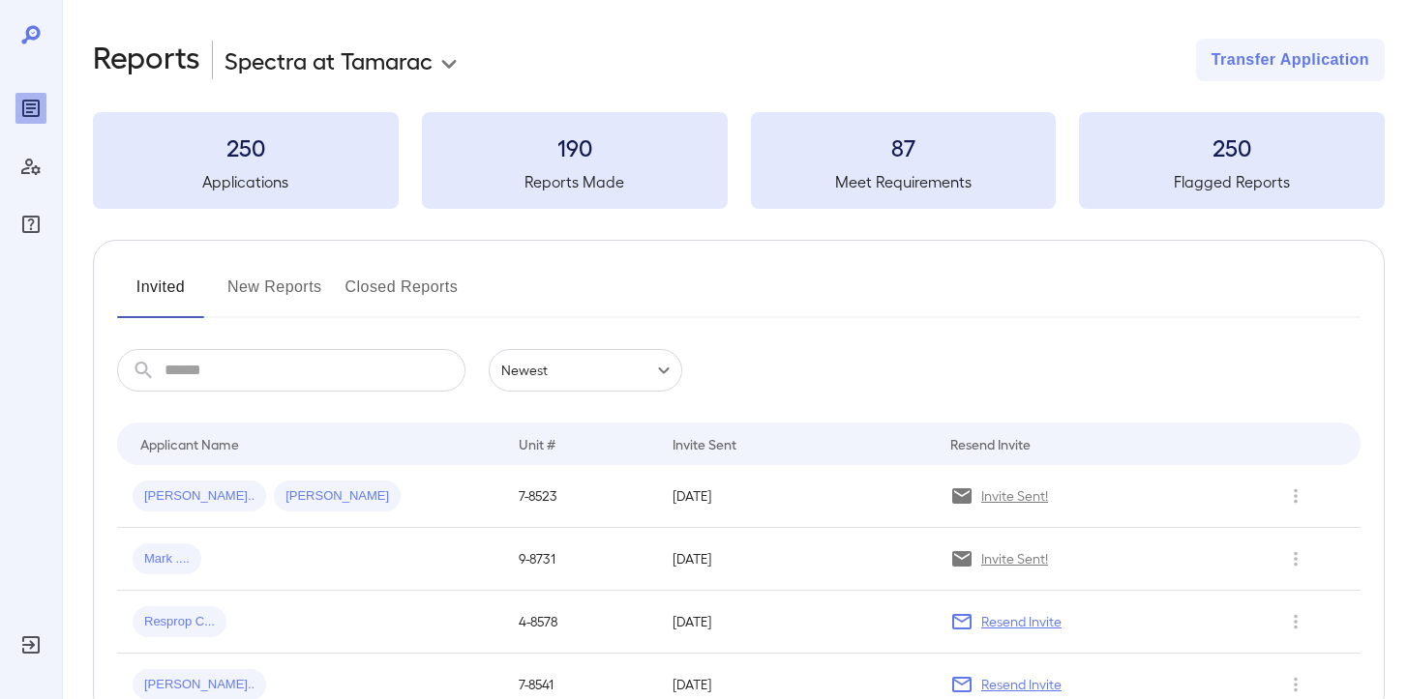
click at [288, 279] on button "New Reports" at bounding box center [274, 295] width 95 height 46
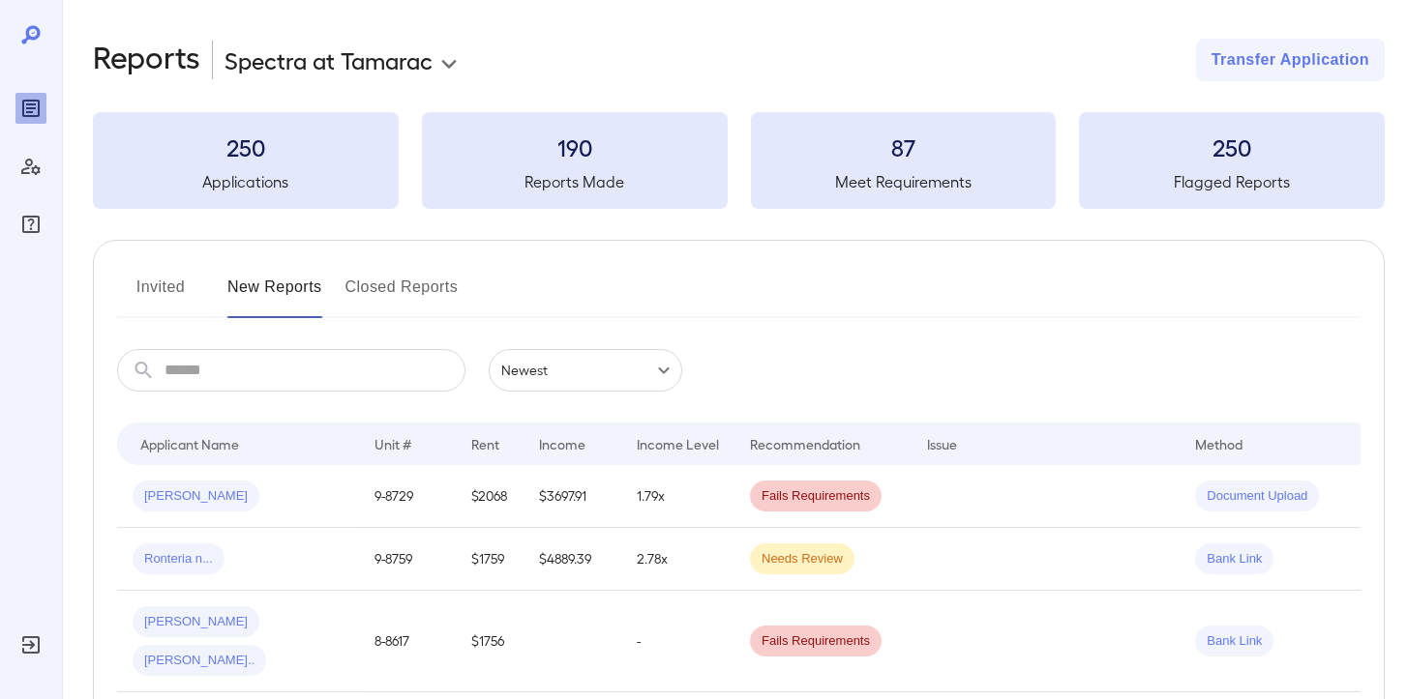
click at [184, 283] on button "Invited" at bounding box center [160, 295] width 87 height 46
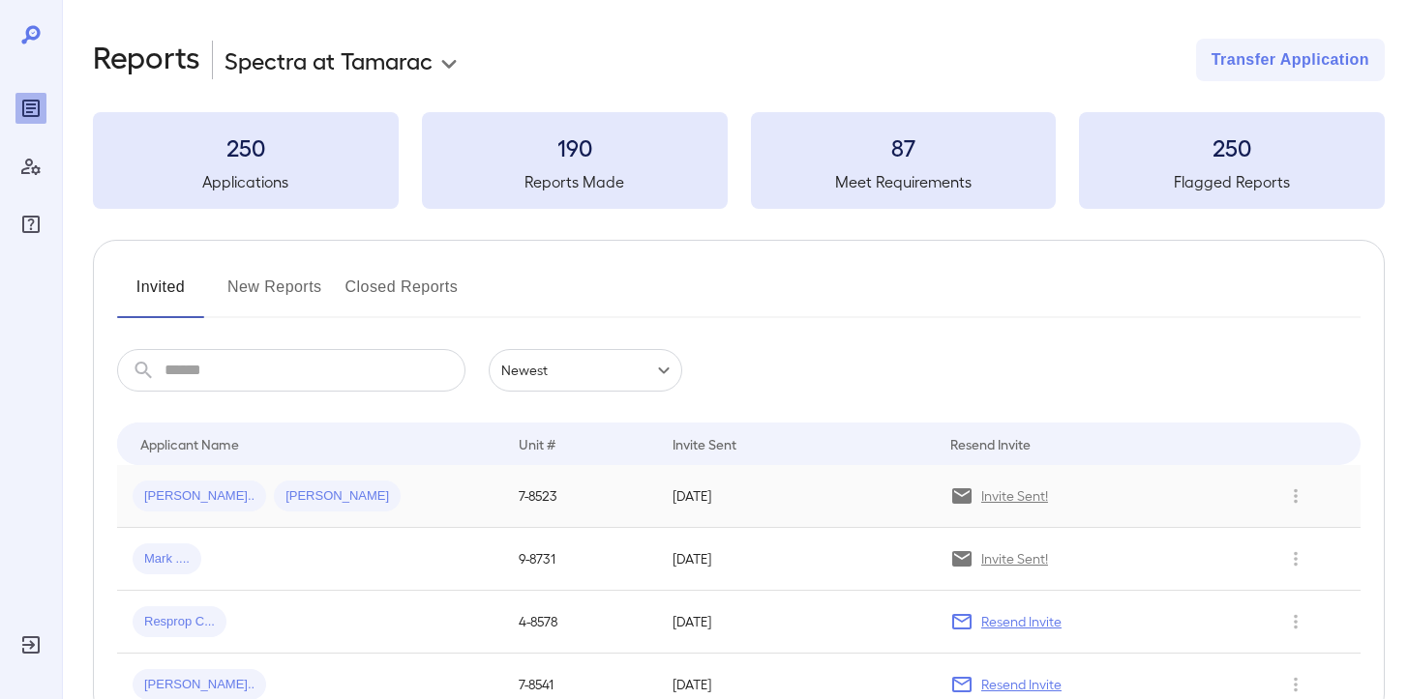
click at [190, 499] on span "[PERSON_NAME].." at bounding box center [200, 497] width 134 height 18
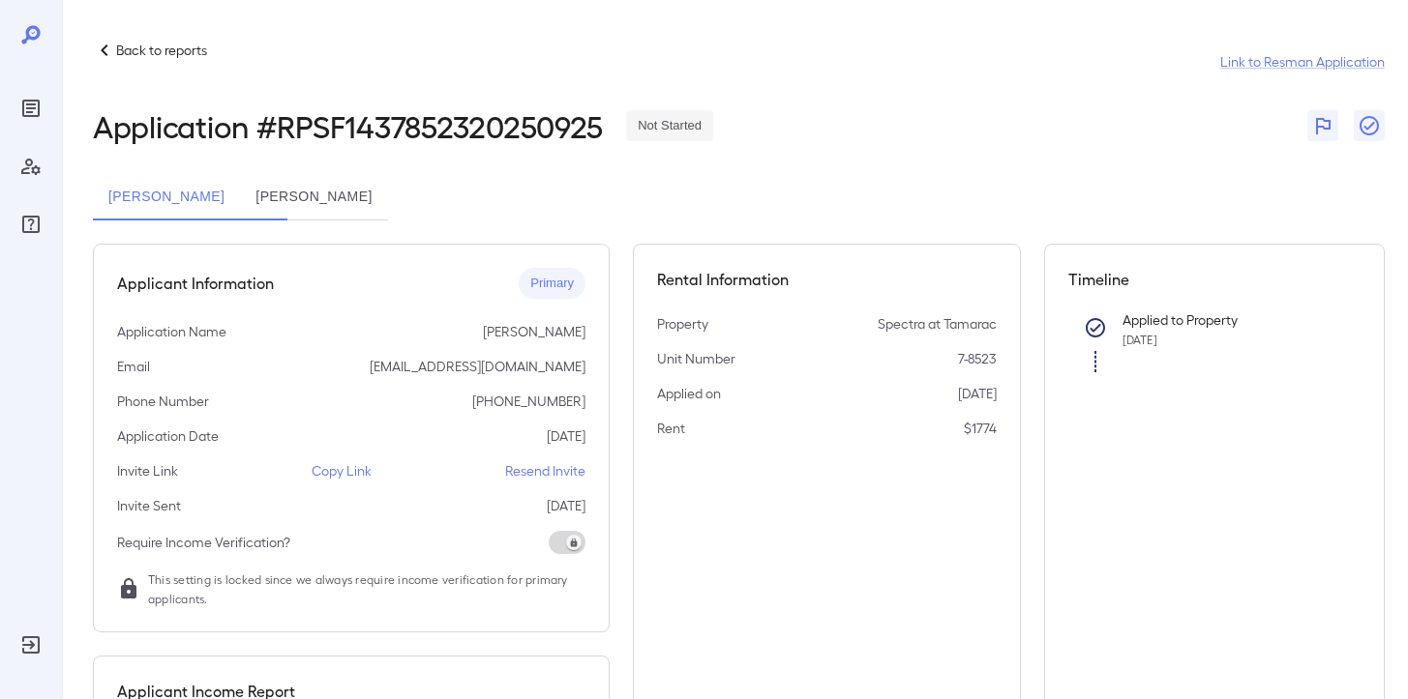
click at [223, 203] on button "[PERSON_NAME]" at bounding box center [166, 197] width 147 height 46
click at [551, 475] on p "Resend Invite" at bounding box center [545, 470] width 80 height 19
click at [358, 196] on button "[PERSON_NAME]" at bounding box center [313, 197] width 147 height 46
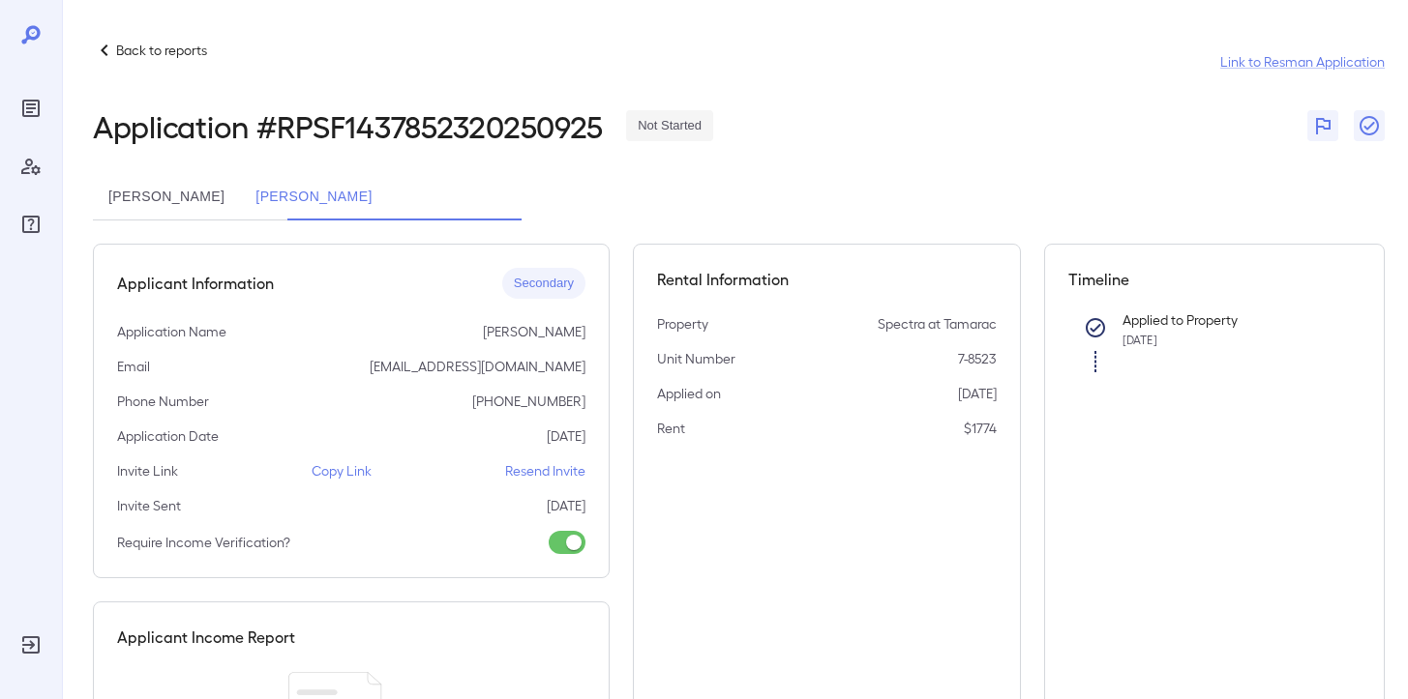
click at [169, 190] on button "[PERSON_NAME]" at bounding box center [166, 197] width 147 height 46
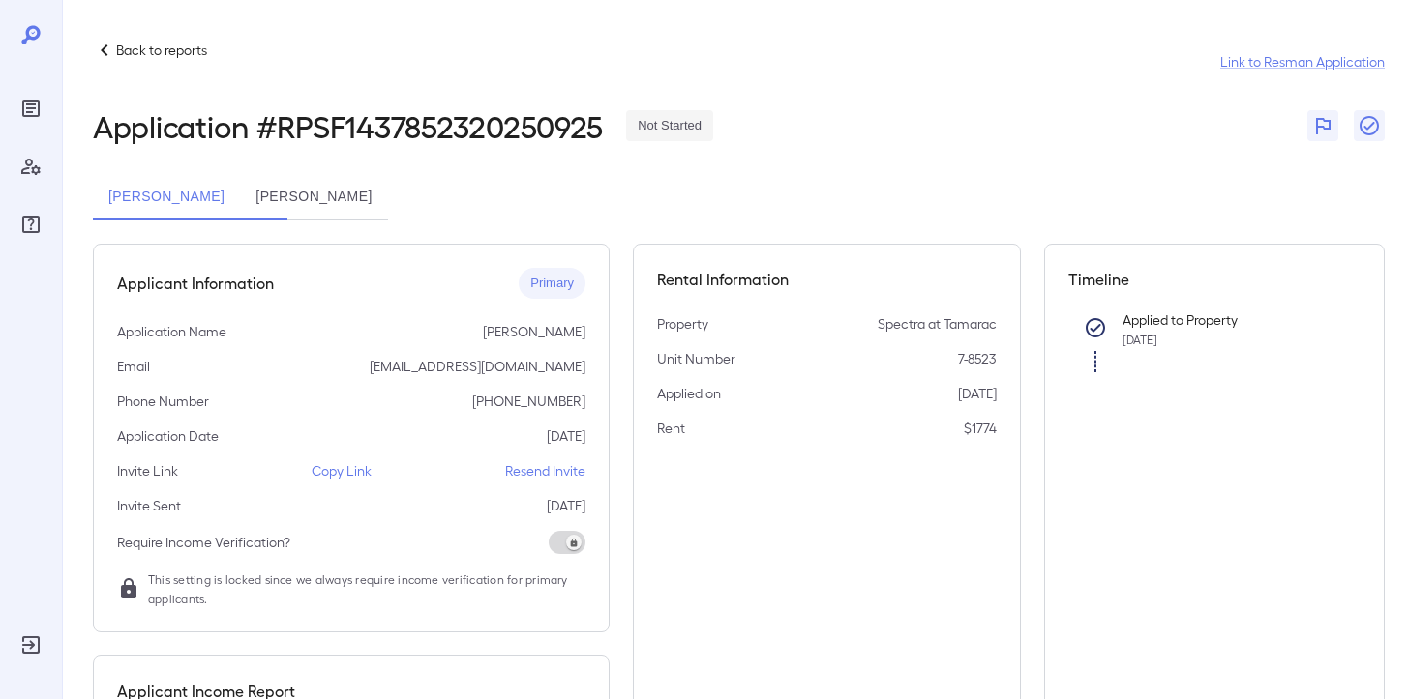
click at [387, 204] on button "[PERSON_NAME]" at bounding box center [313, 197] width 147 height 46
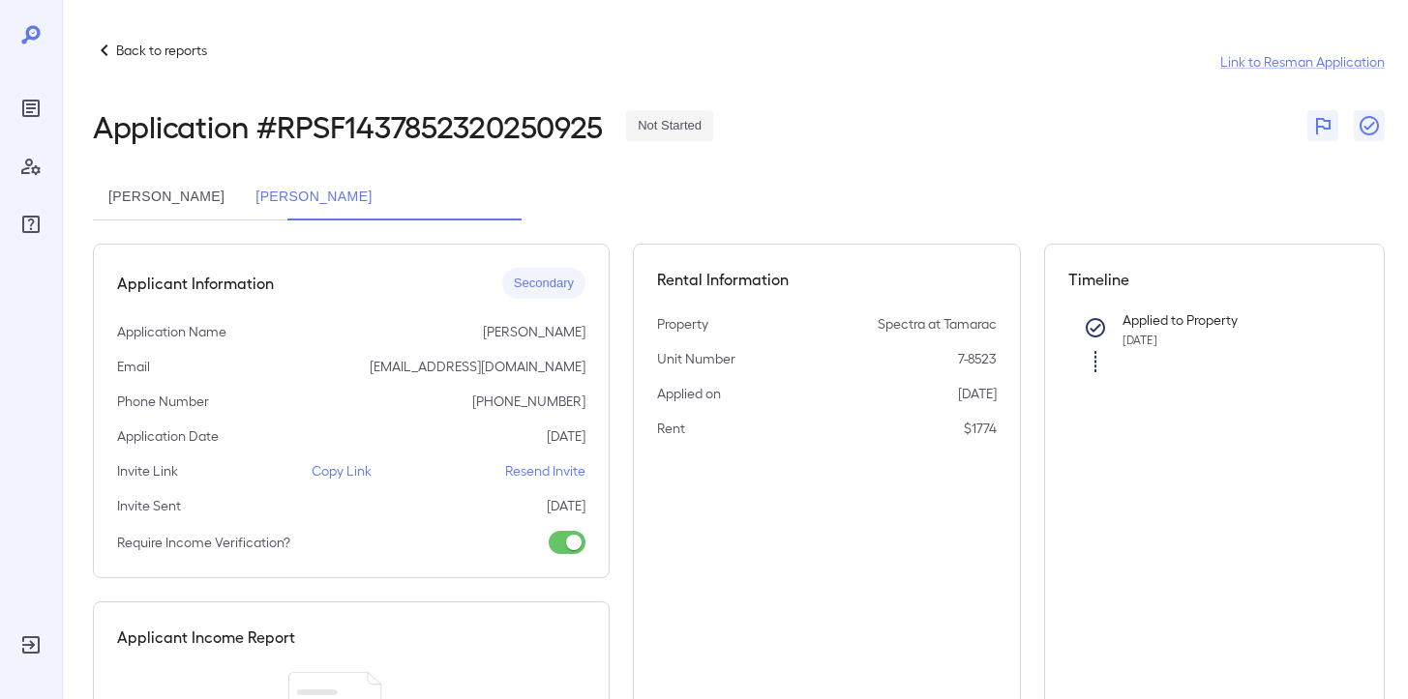
click at [141, 57] on p "Back to reports" at bounding box center [161, 50] width 91 height 19
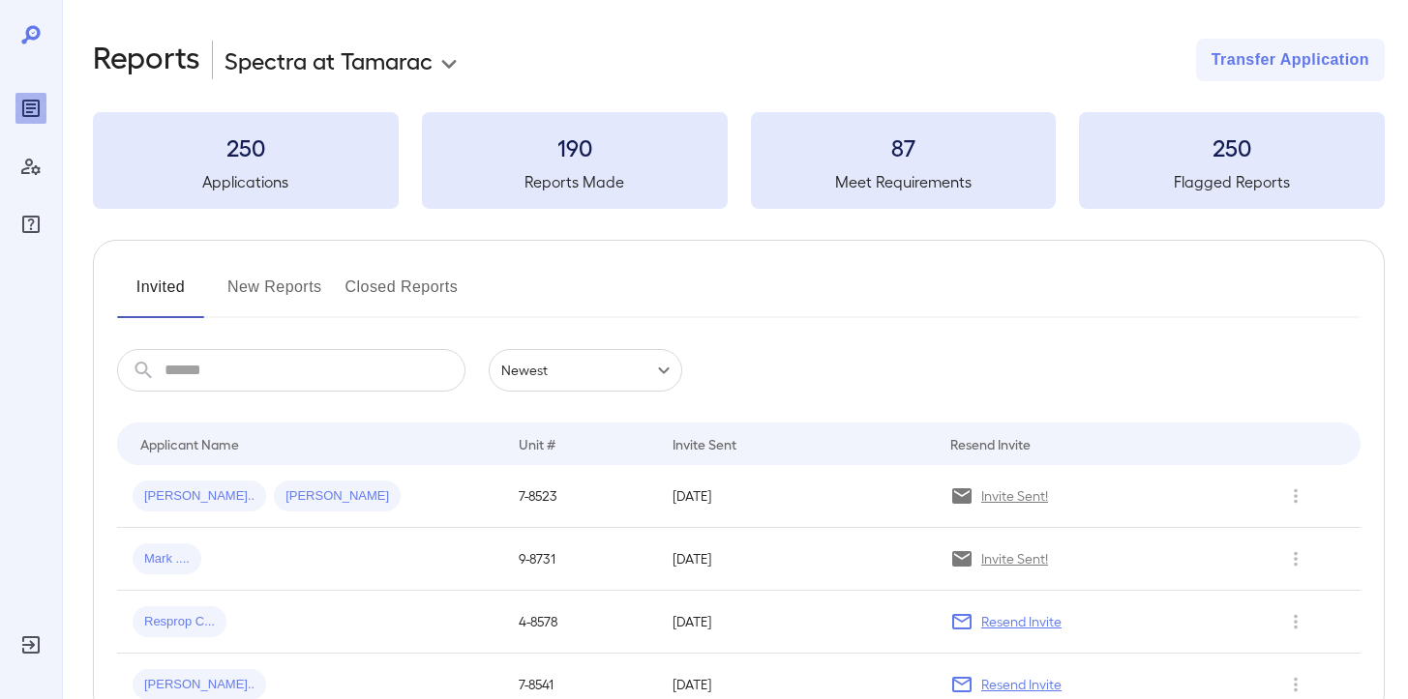
click at [246, 288] on button "New Reports" at bounding box center [274, 295] width 95 height 46
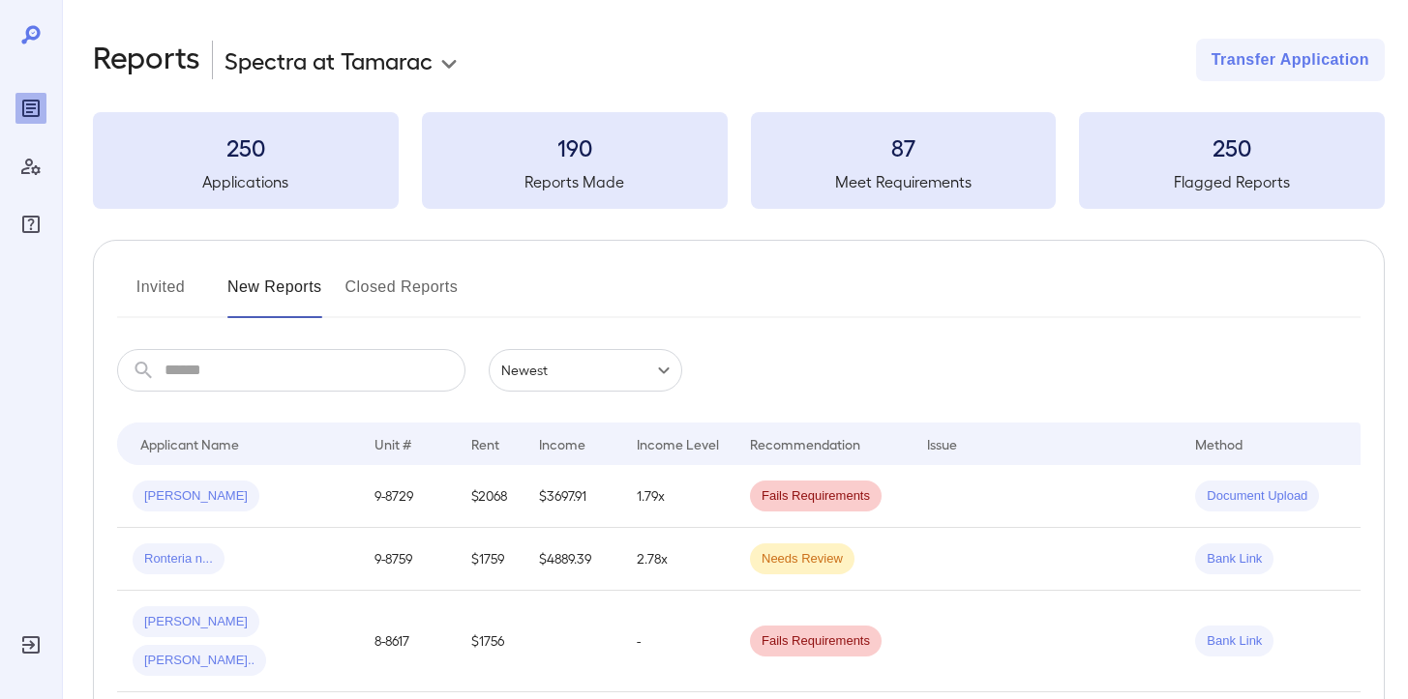
click at [193, 296] on button "Invited" at bounding box center [160, 295] width 87 height 46
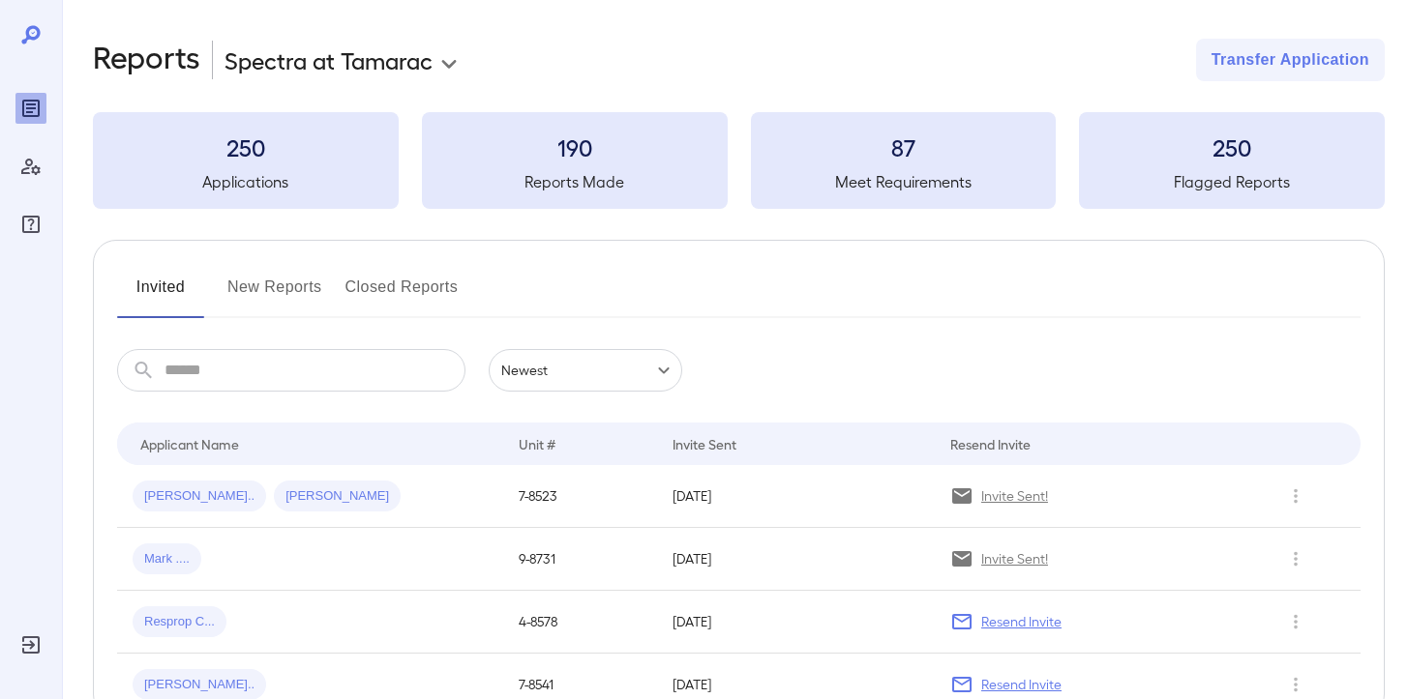
click at [176, 488] on span "[PERSON_NAME].." at bounding box center [200, 497] width 134 height 18
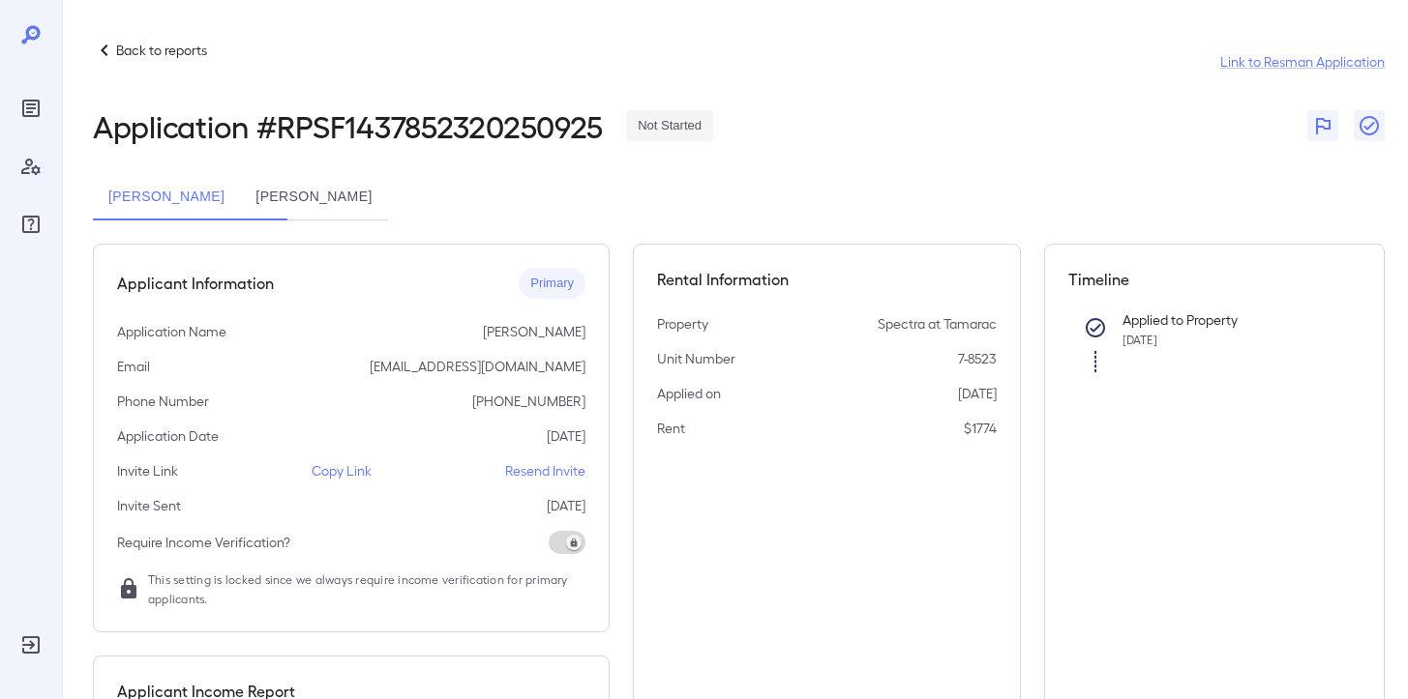
click at [354, 205] on button "[PERSON_NAME]" at bounding box center [313, 197] width 147 height 46
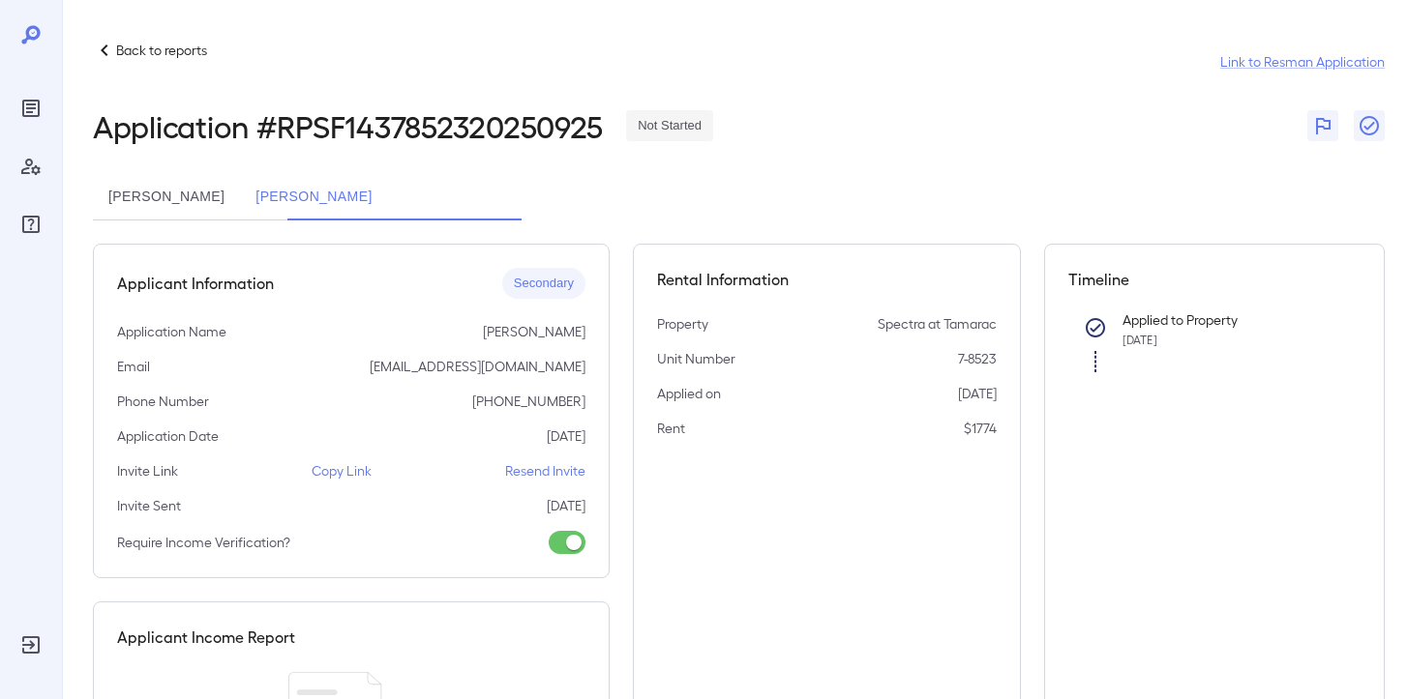
click at [221, 179] on button "[PERSON_NAME]" at bounding box center [166, 197] width 147 height 46
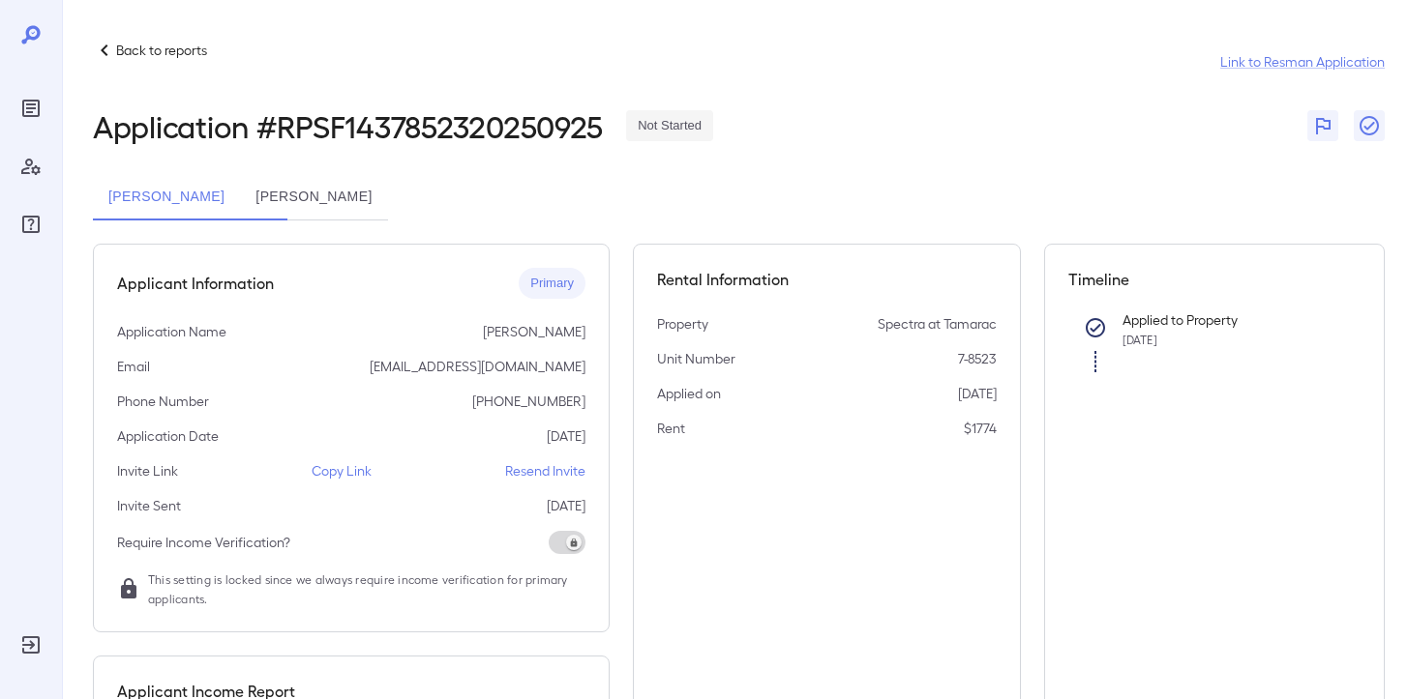
click at [166, 40] on div "Back to reports" at bounding box center [150, 50] width 114 height 23
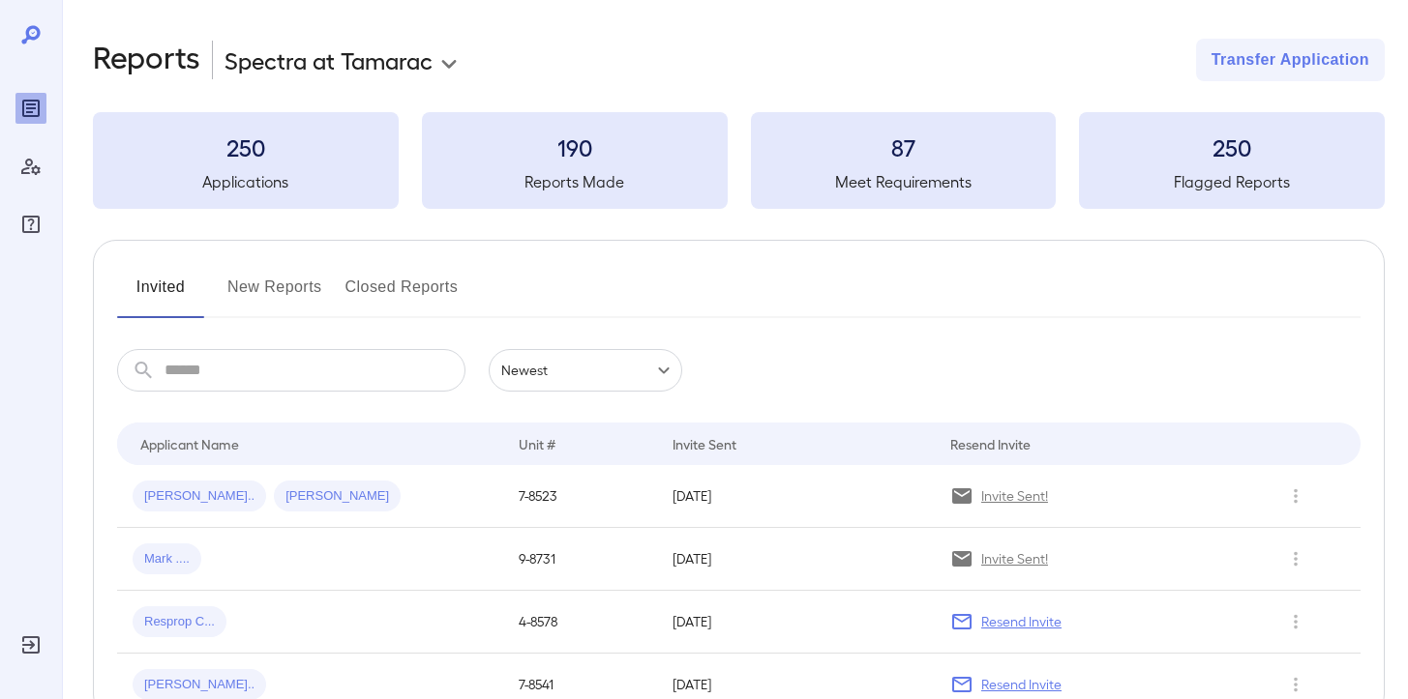
click at [246, 286] on button "New Reports" at bounding box center [274, 295] width 95 height 46
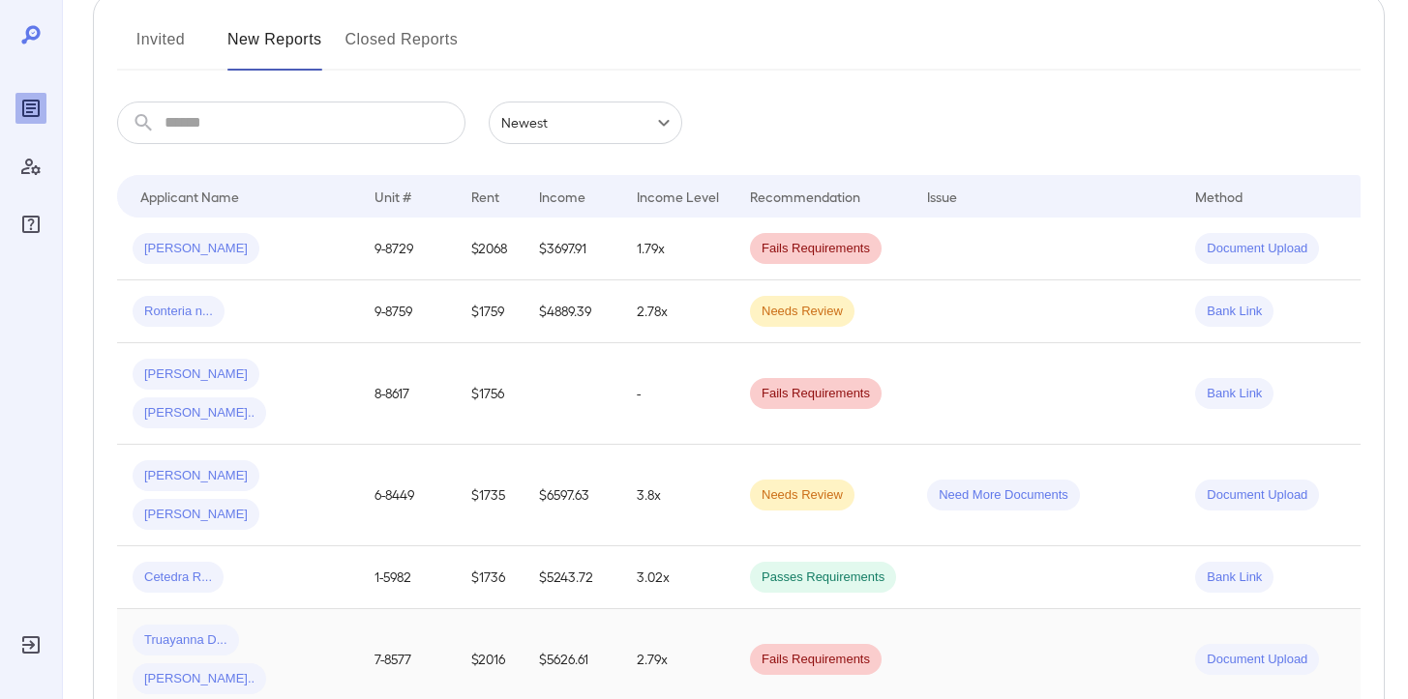
scroll to position [249, 0]
click at [166, 33] on button "Invited" at bounding box center [160, 46] width 87 height 46
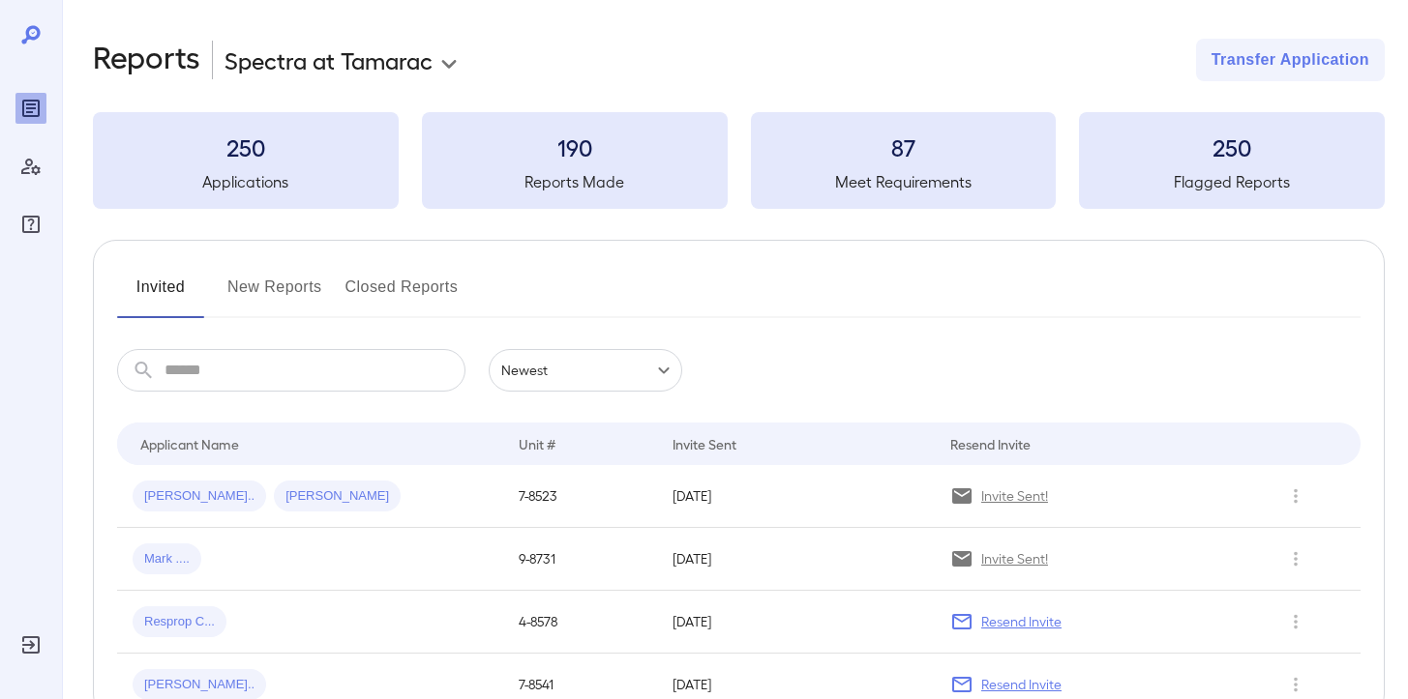
click at [261, 290] on button "New Reports" at bounding box center [274, 295] width 95 height 46
